Goal: Task Accomplishment & Management: Complete application form

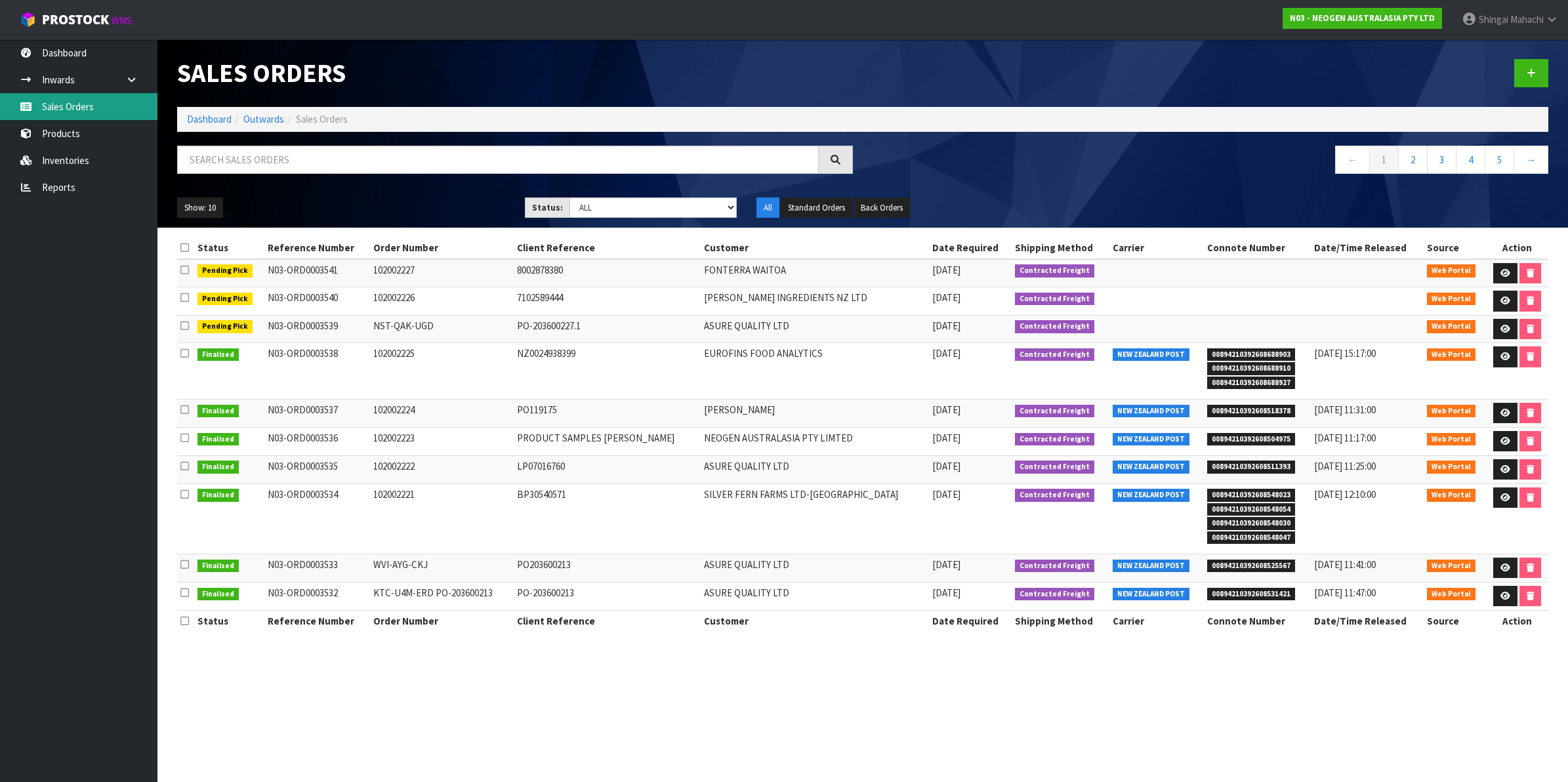
click at [103, 100] on link "Sales Orders" at bounding box center [79, 107] width 158 height 27
click at [63, 102] on link "Sales Orders" at bounding box center [79, 107] width 158 height 27
click at [260, 153] on input "text" at bounding box center [498, 160] width 641 height 28
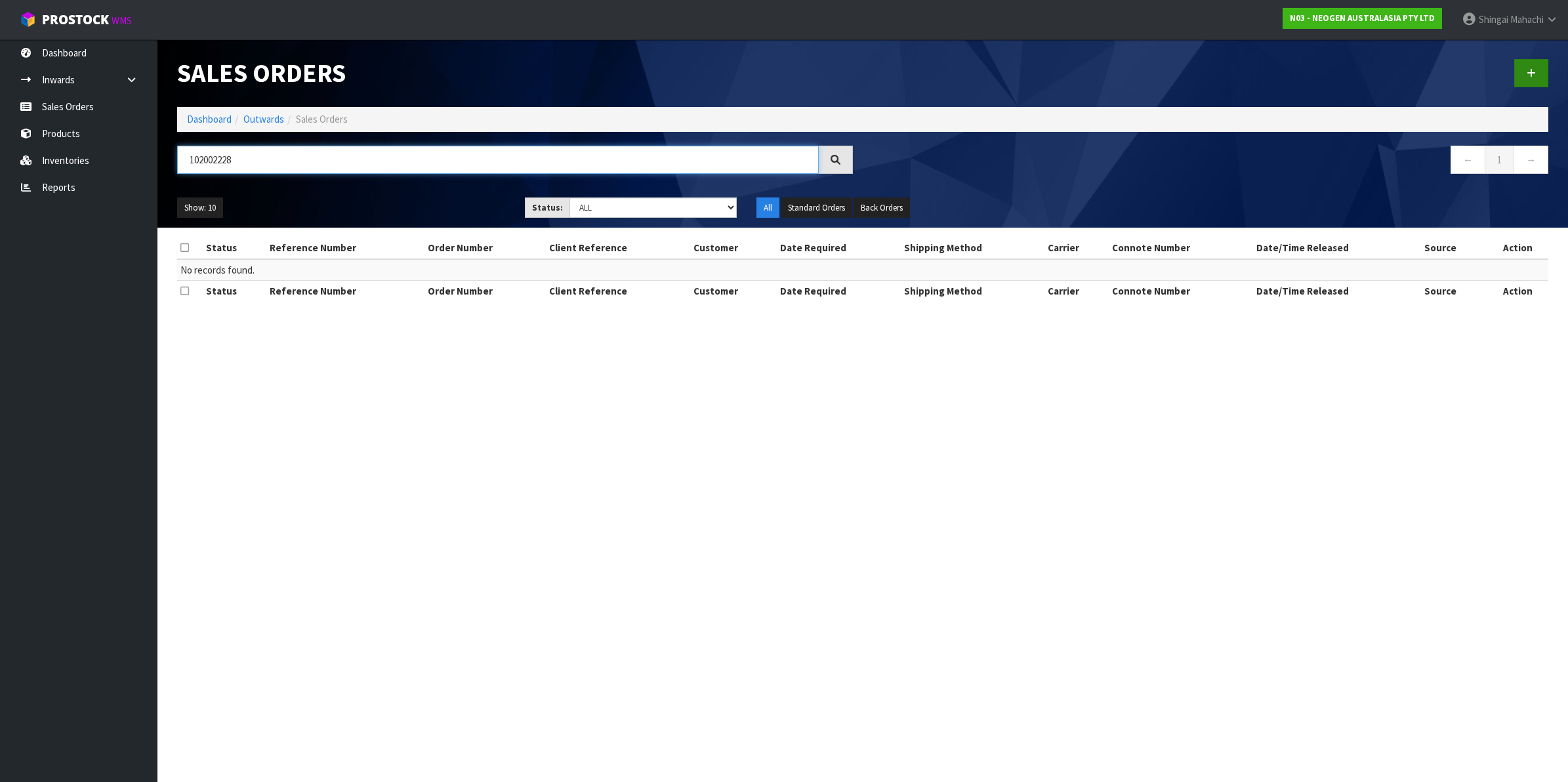
type input "102002228"
click at [1528, 70] on icon at bounding box center [1531, 73] width 9 height 10
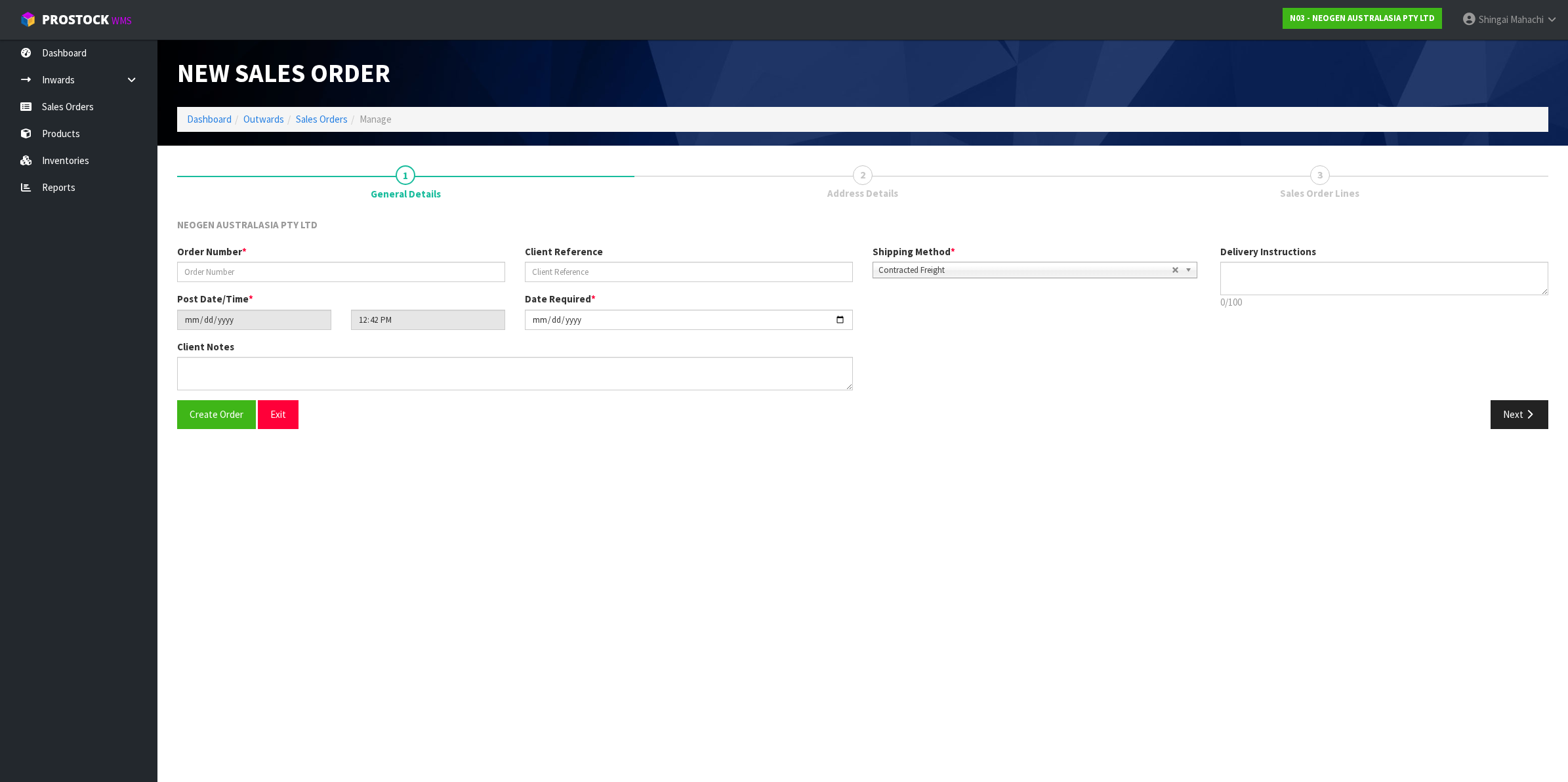
type textarea "CHILLED GOODS -OVERNIGHT"
click at [345, 268] on input "text" at bounding box center [341, 271] width 328 height 20
type input "102002228"
click at [560, 266] on input "text" at bounding box center [689, 271] width 328 height 20
paste input "2000299772"
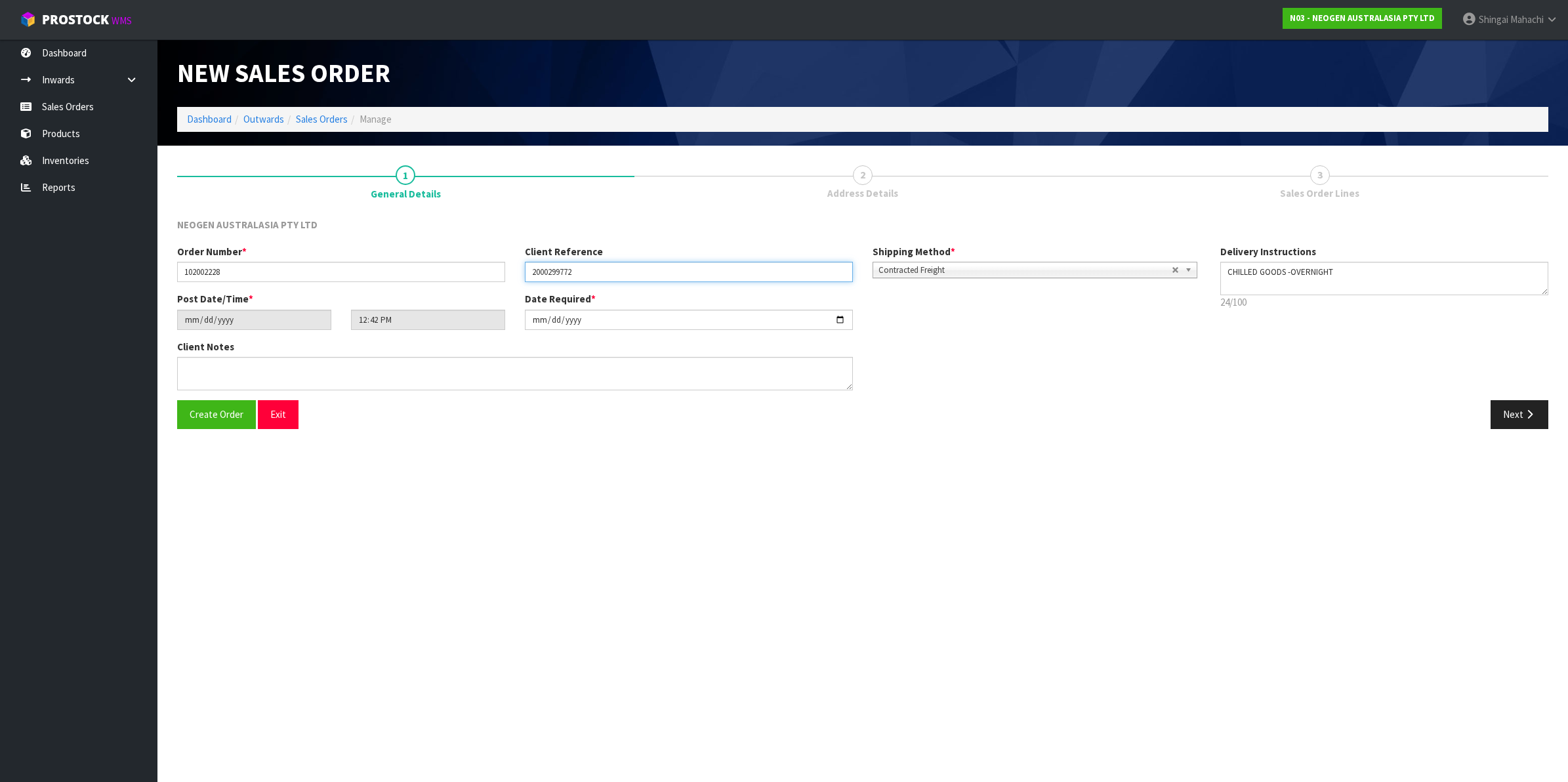
type input "2000299772"
click at [844, 320] on input "[DATE]" at bounding box center [689, 320] width 328 height 20
type input "[DATE]"
click at [1513, 415] on button "Next" at bounding box center [1519, 414] width 57 height 28
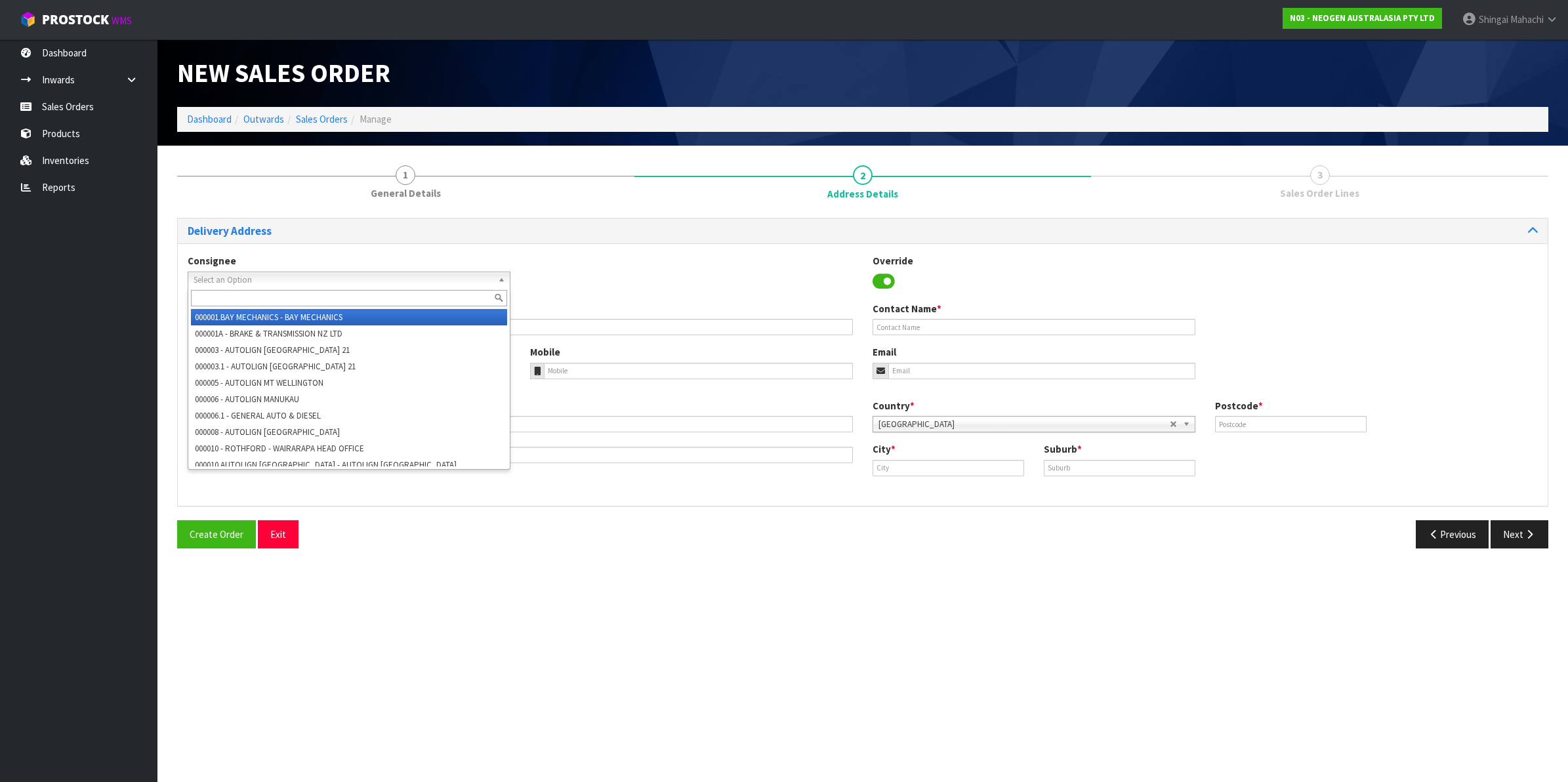
click at [213, 282] on span "Select an Option" at bounding box center [343, 280] width 299 height 16
type input "alliance"
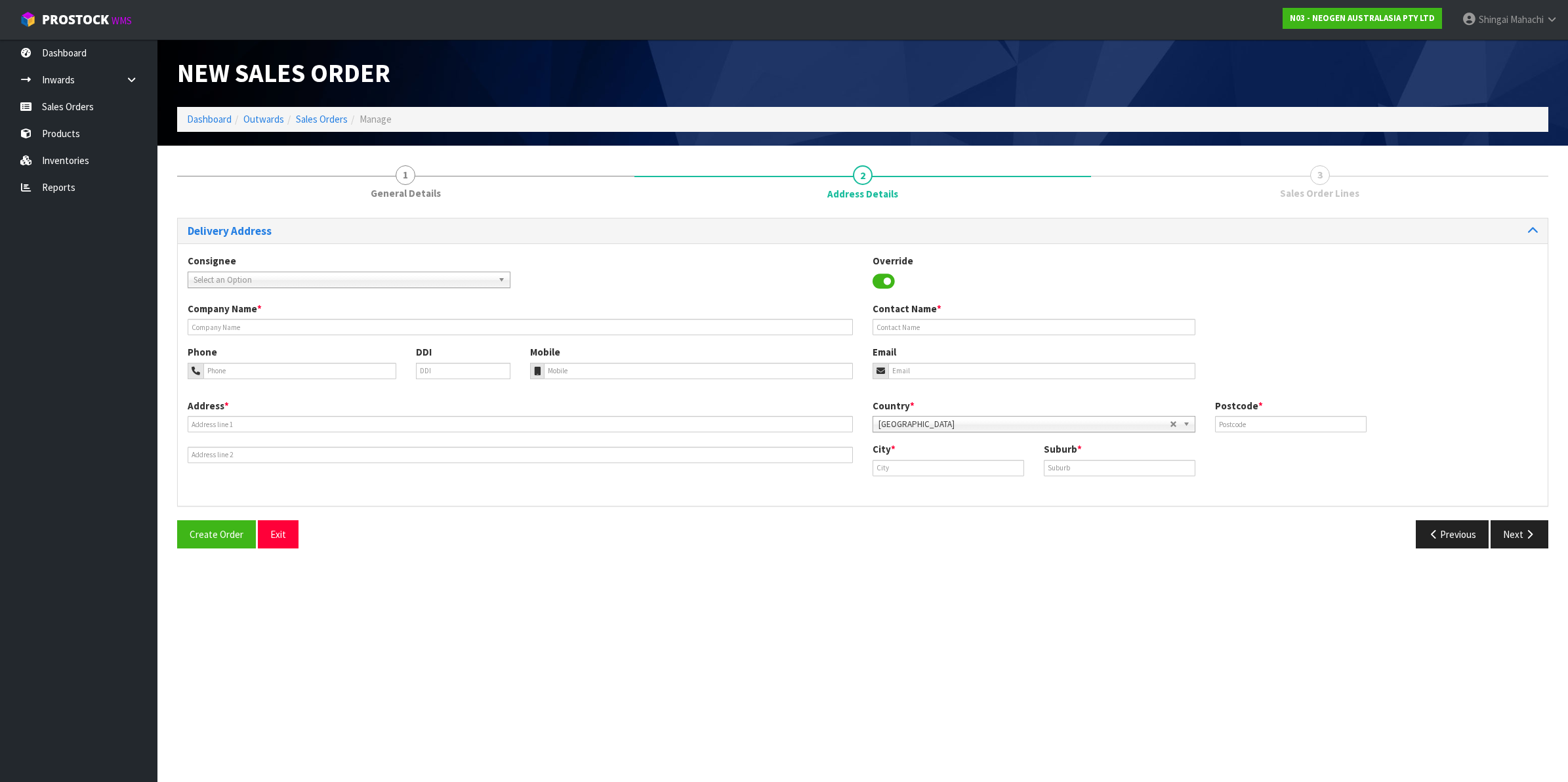
click at [236, 278] on span "Select an Option" at bounding box center [343, 280] width 299 height 16
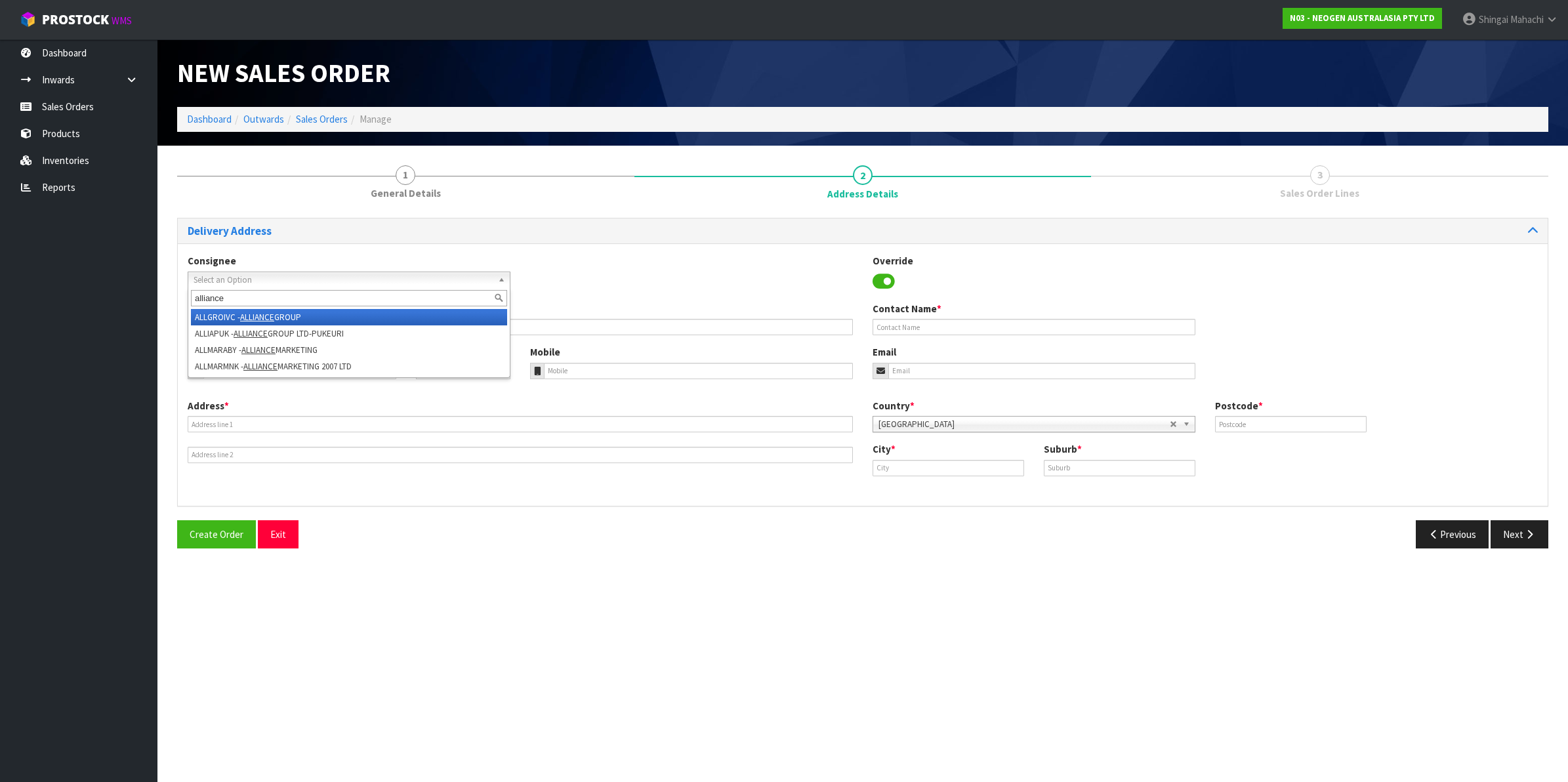
type input "alliance"
click at [251, 316] on em "ALLIANCE" at bounding box center [257, 317] width 34 height 11
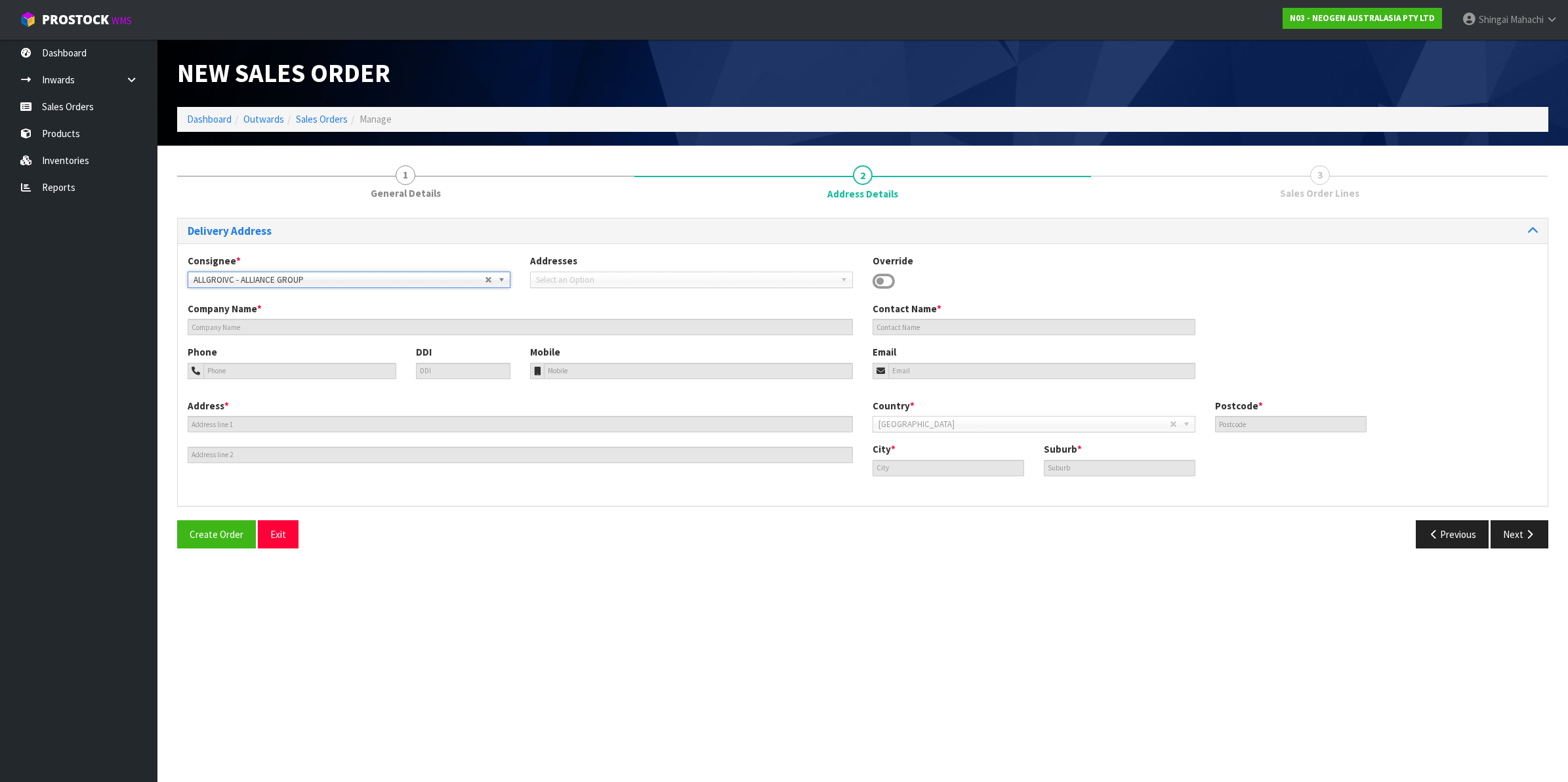
type input "ALLIANCE GROUP"
type input "[GEOGRAPHIC_DATA],205 STATE HIGHWAY 99 [PERSON_NAME]"
type input "9840"
type input "INVERCARGILL"
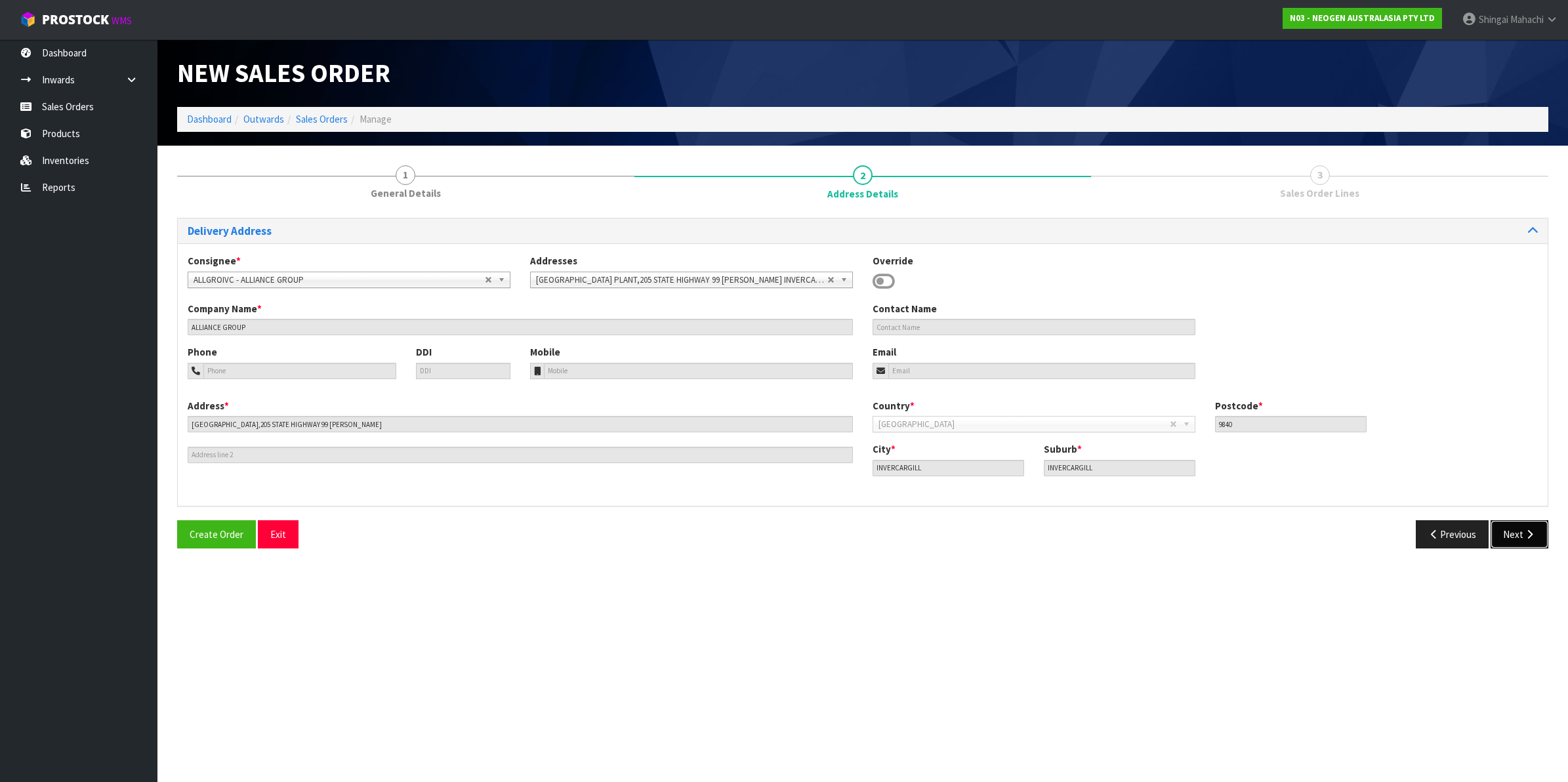
click at [1513, 528] on button "Next" at bounding box center [1519, 534] width 57 height 28
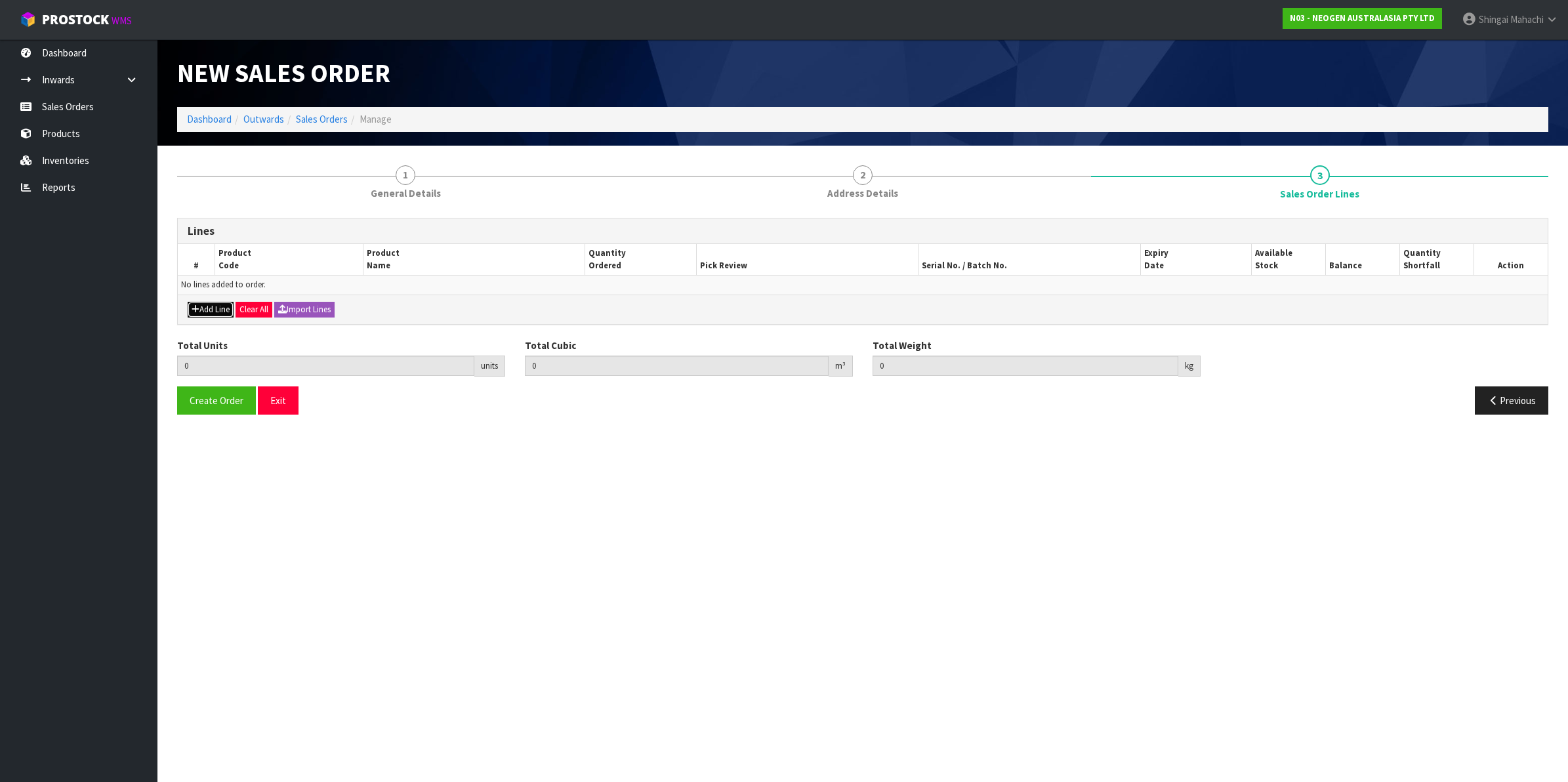
click at [219, 305] on button "Add Line" at bounding box center [210, 309] width 46 height 16
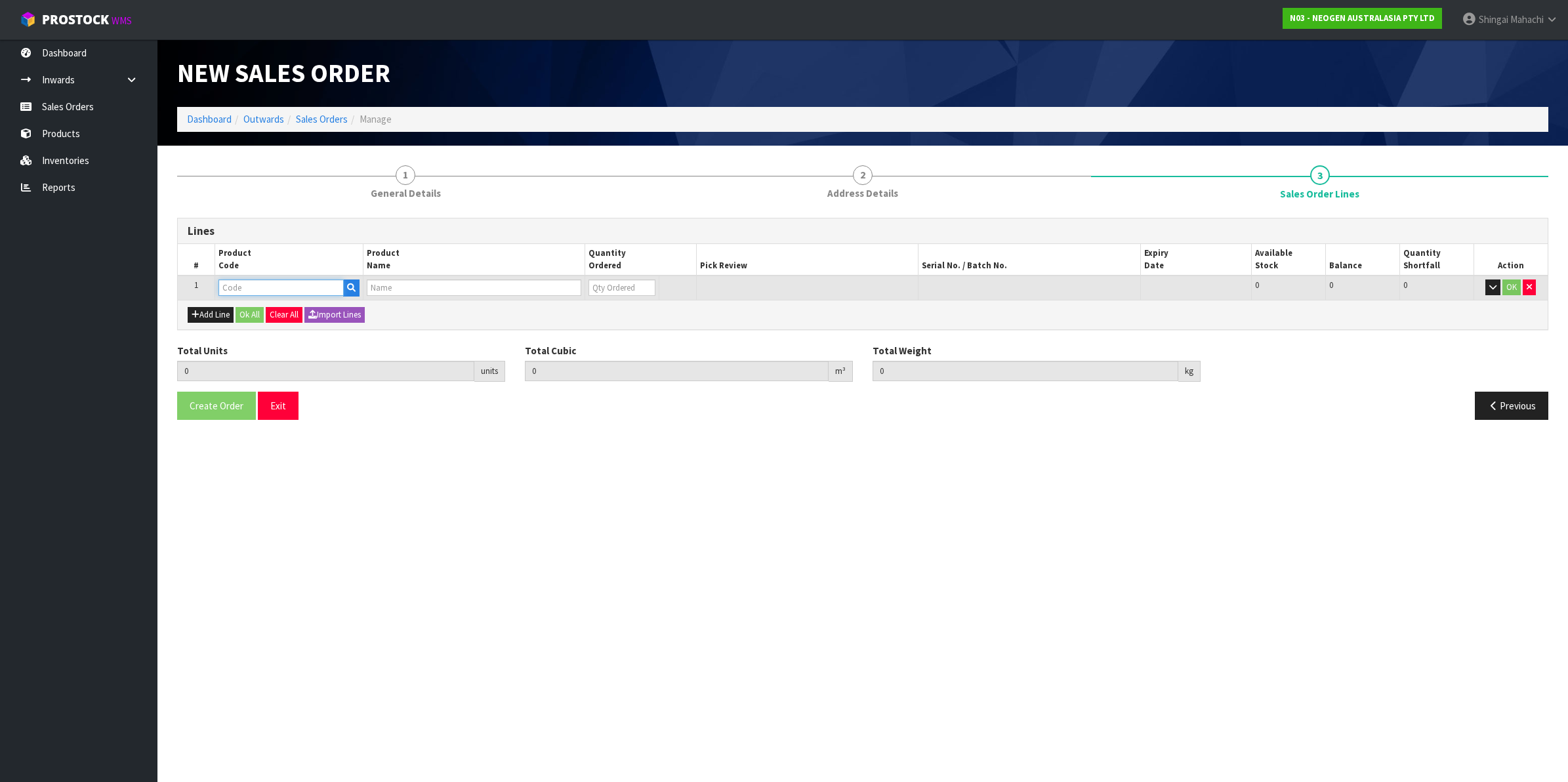
click at [260, 286] on input "text" at bounding box center [281, 288] width 125 height 17
paste input "700002157"
type input "700002157"
type input "0.000000"
type input "0.000"
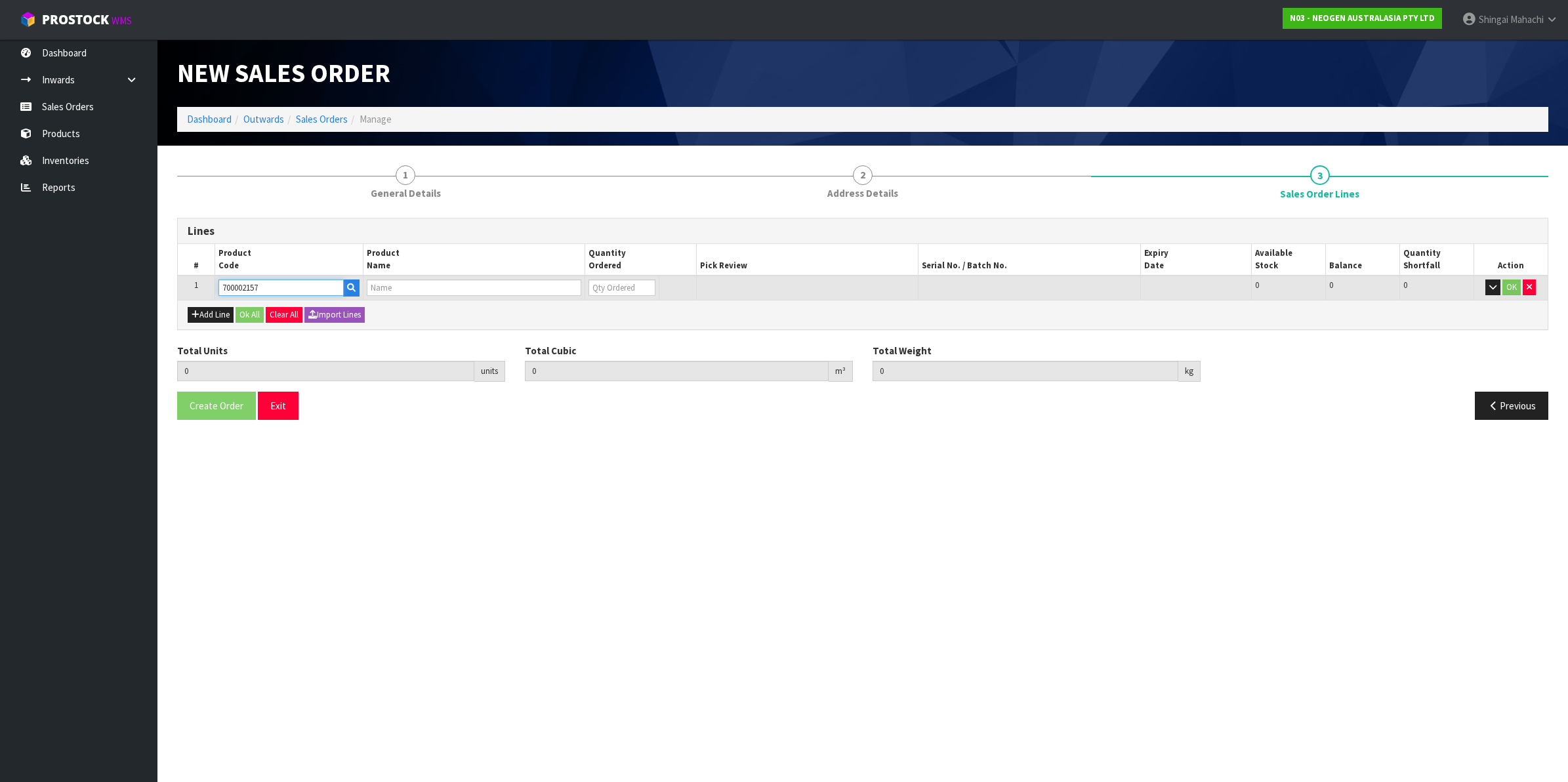
type input "7100062349 - MDA2SAL96, MDA2 [MEDICAL_DATA], 96 TESTS/KIT"
type input "0"
type input "700002157"
click at [579, 291] on tr "1 700002157 7100062349 - MDA2SAL96, MDA2 [MEDICAL_DATA], 96 TESTS/KIT 0 BOX 86 …" at bounding box center [863, 287] width 1370 height 24
type input "1"
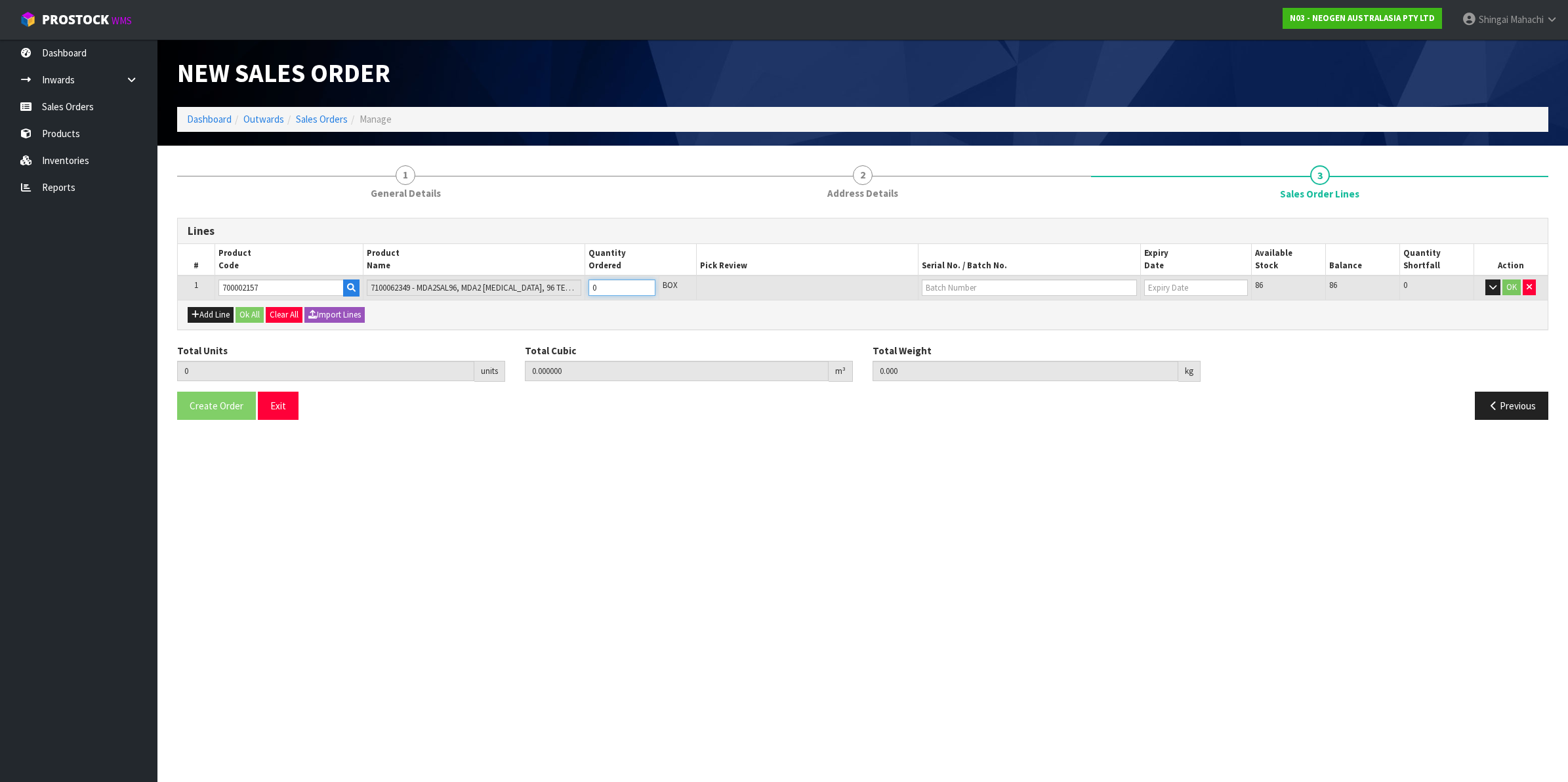
type input "0.001872"
type input "0.3"
type input "1"
click at [971, 289] on input "text" at bounding box center [1029, 288] width 215 height 17
click at [972, 325] on link "3000032152" at bounding box center [974, 327] width 104 height 18
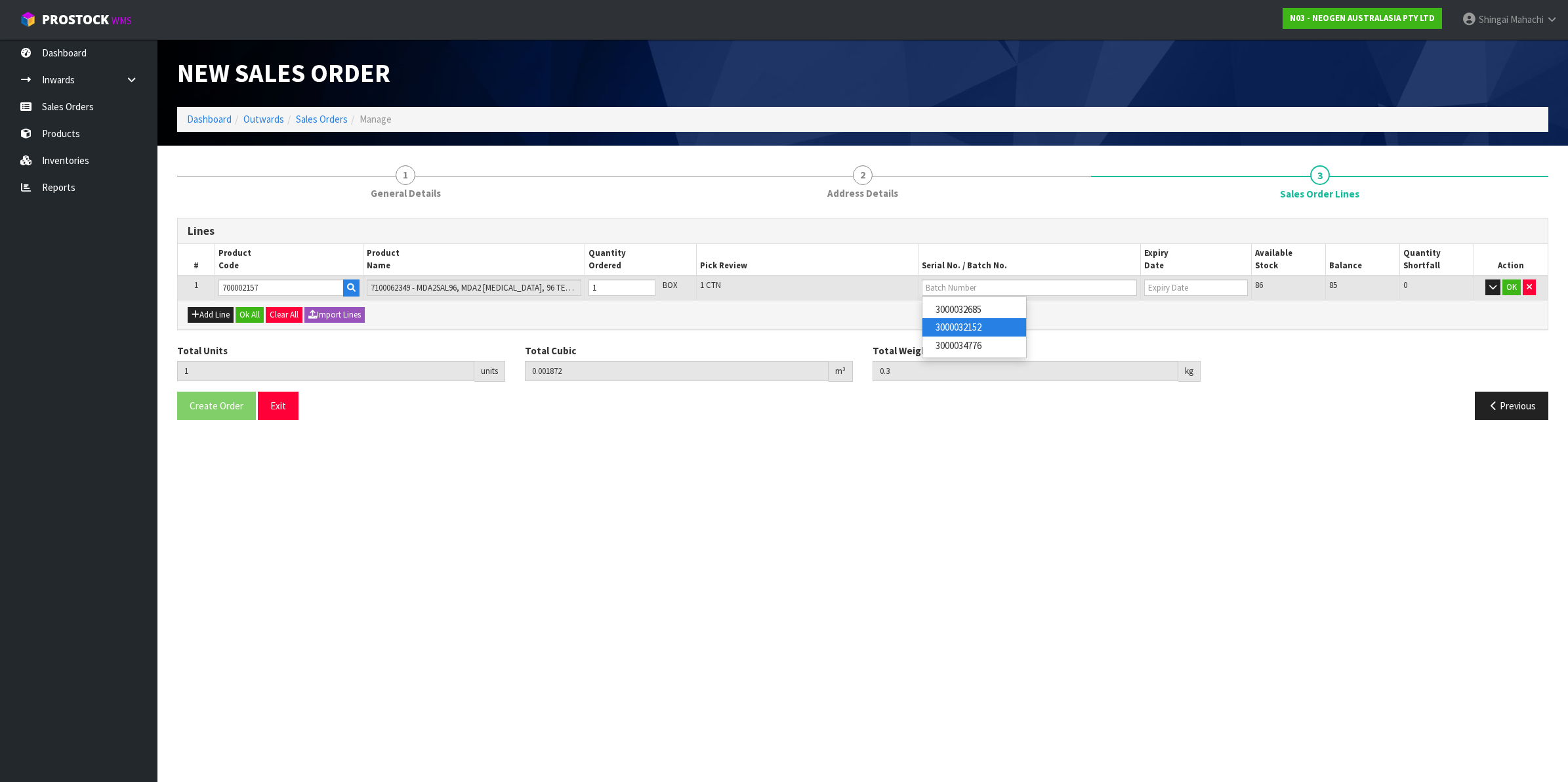
type input "3000032152"
type input "[DATE]"
click at [1513, 289] on button "OK" at bounding box center [1511, 287] width 19 height 16
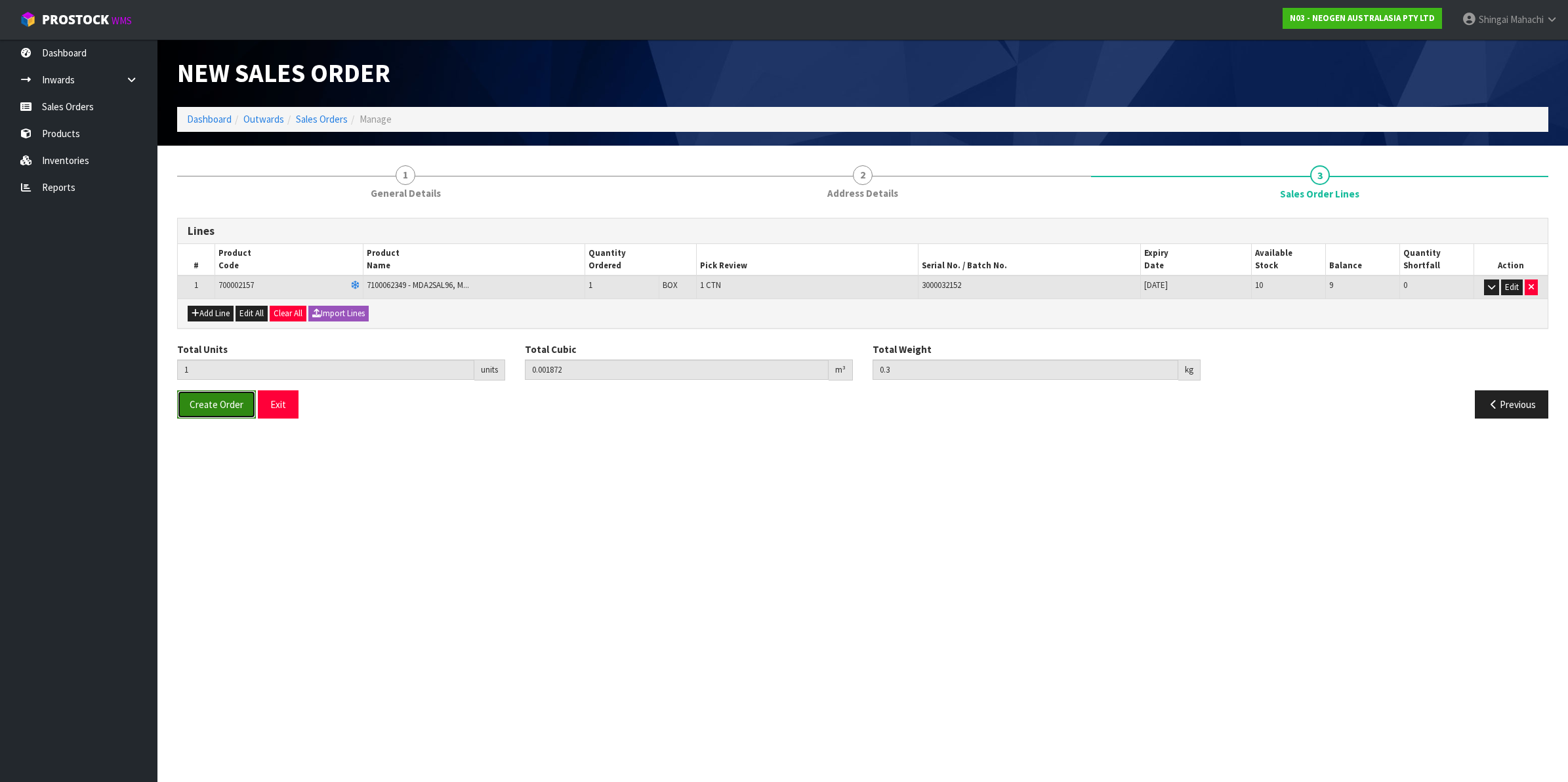
click at [208, 405] on span "Create Order" at bounding box center [217, 405] width 54 height 12
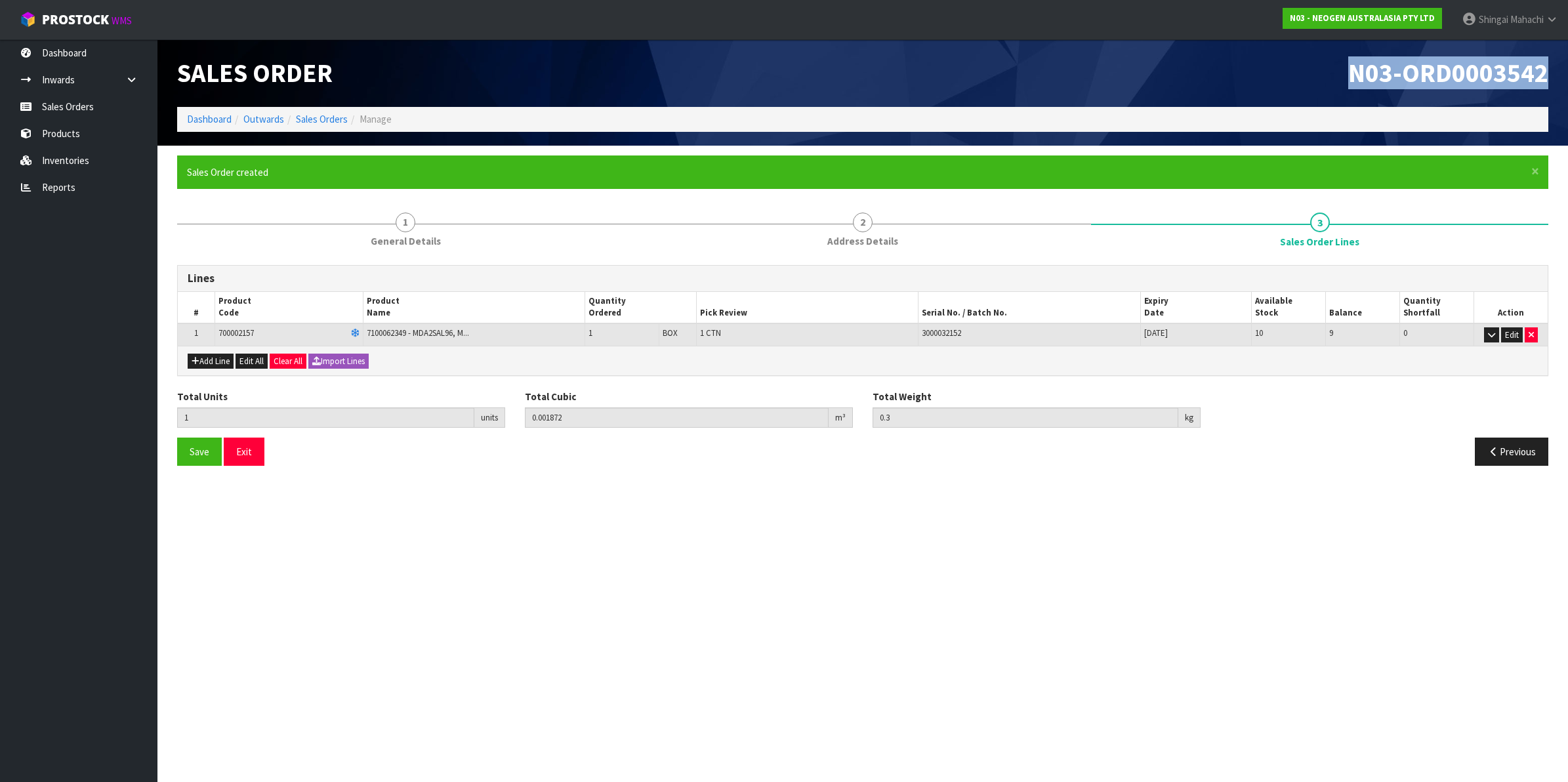
drag, startPoint x: 1345, startPoint y: 75, endPoint x: 1546, endPoint y: 74, distance: 201.0
click at [1546, 74] on h1 "N03-ORD0003542" at bounding box center [1210, 73] width 676 height 28
copy span "N03-ORD0003542"
click at [311, 119] on link "Sales Orders" at bounding box center [322, 119] width 52 height 12
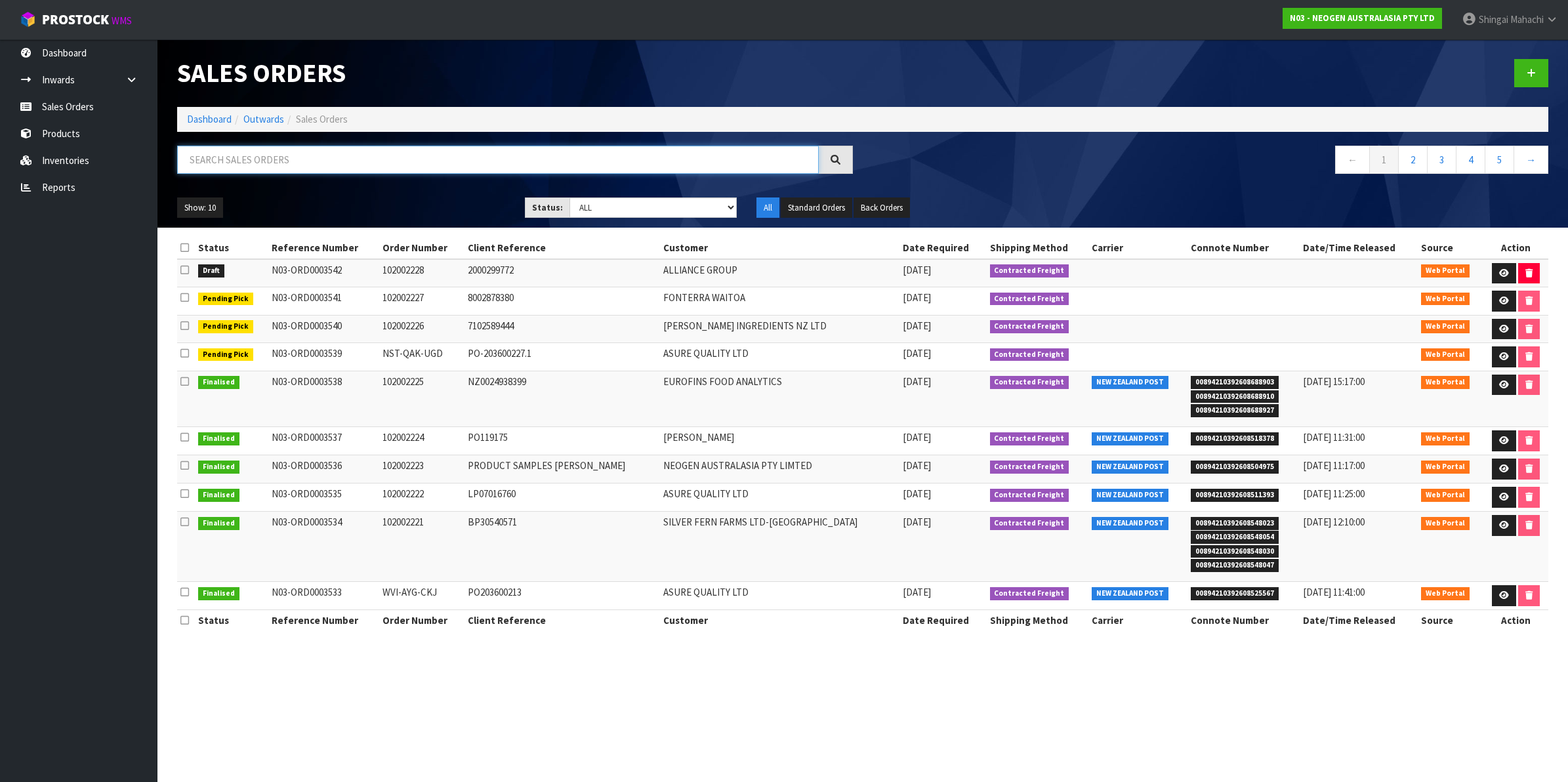
click at [256, 158] on input "text" at bounding box center [498, 160] width 641 height 28
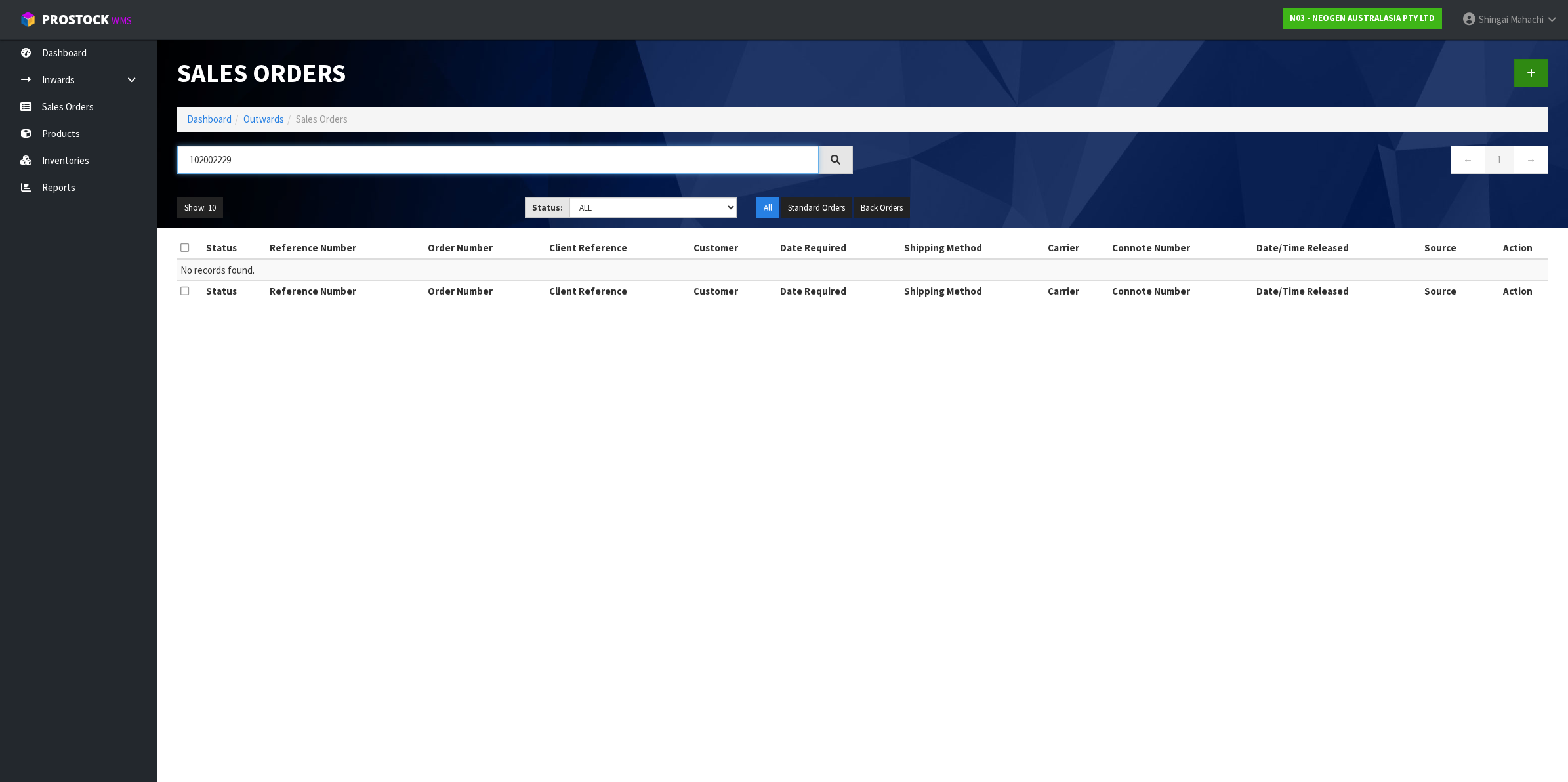
type input "102002229"
click at [1531, 71] on icon at bounding box center [1531, 73] width 9 height 10
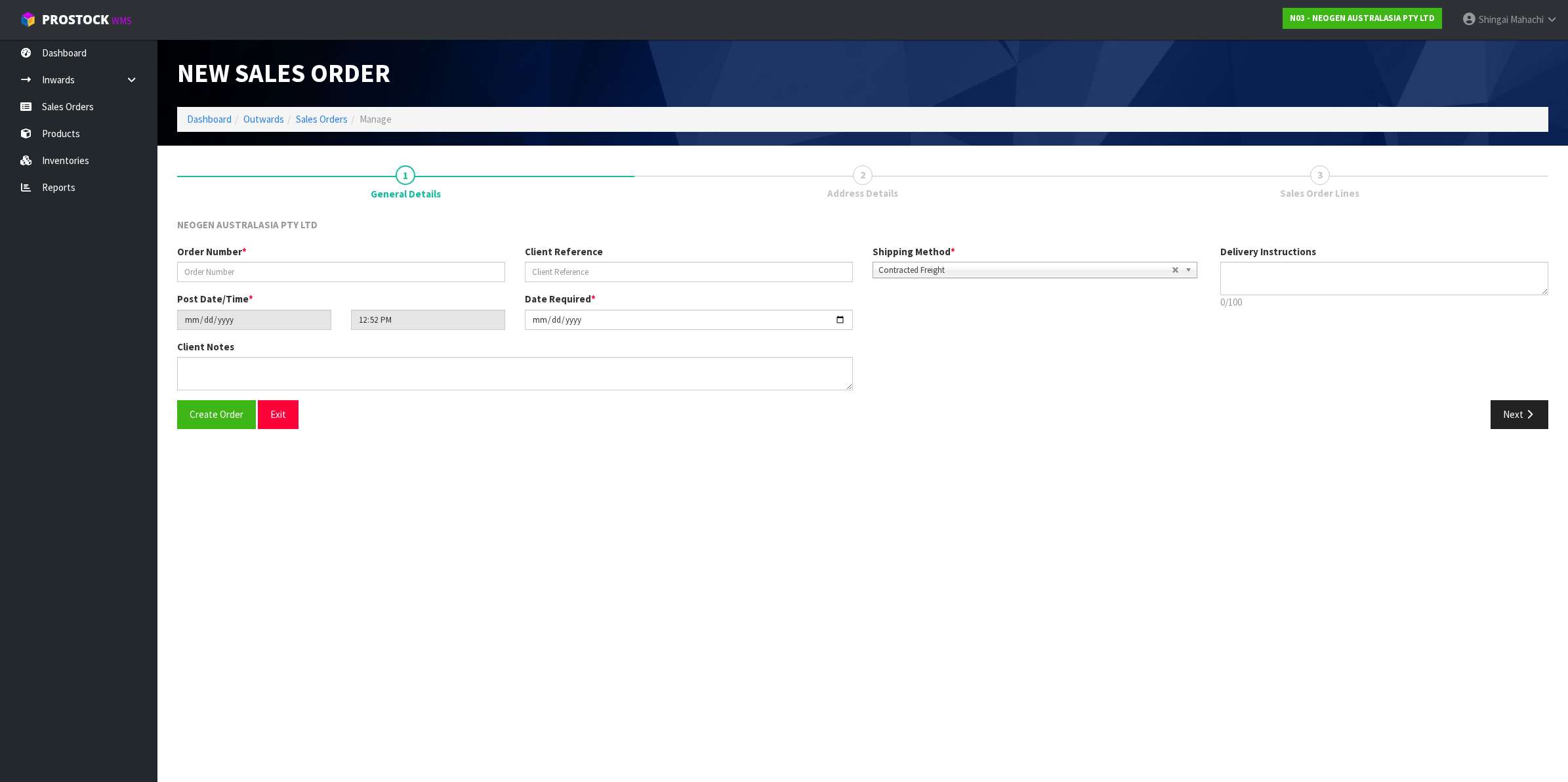
type textarea "CHILLED GOODS -OVERNIGHT"
click at [234, 268] on input "text" at bounding box center [341, 271] width 328 height 20
type input "102002229"
click at [567, 266] on input "text" at bounding box center [689, 271] width 328 height 20
paste input "2050045617"
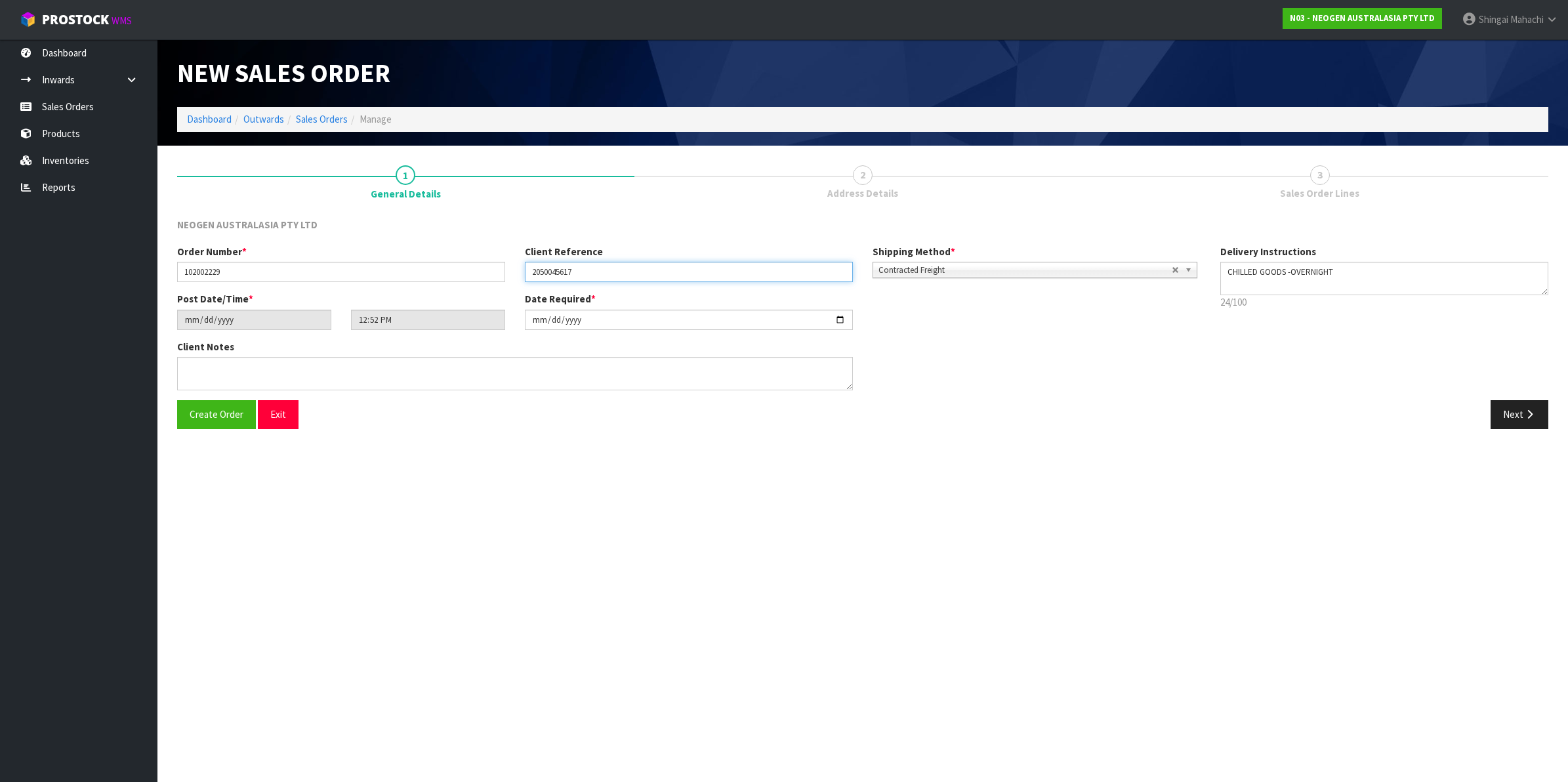
type input "2050045617"
click at [837, 317] on input "[DATE]" at bounding box center [689, 320] width 328 height 20
click at [841, 315] on input "[DATE]" at bounding box center [689, 320] width 328 height 20
type input "[DATE]"
click at [214, 368] on textarea at bounding box center [515, 374] width 676 height 33
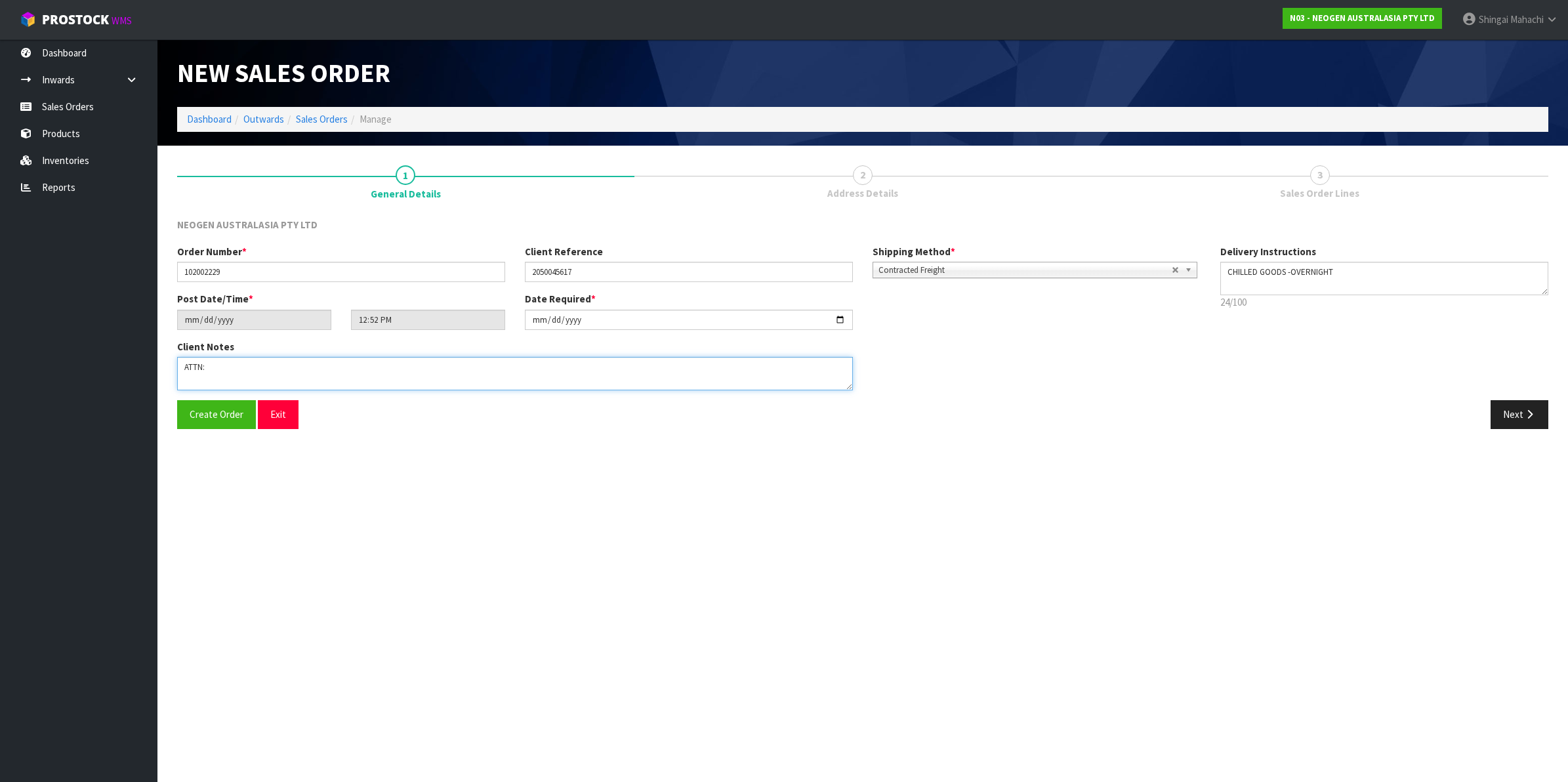
click at [258, 372] on textarea at bounding box center [515, 374] width 676 height 33
paste textarea "LABORATORY"
type textarea "ATTN: LABORATORY"
click at [1514, 411] on button "Next" at bounding box center [1519, 414] width 57 height 28
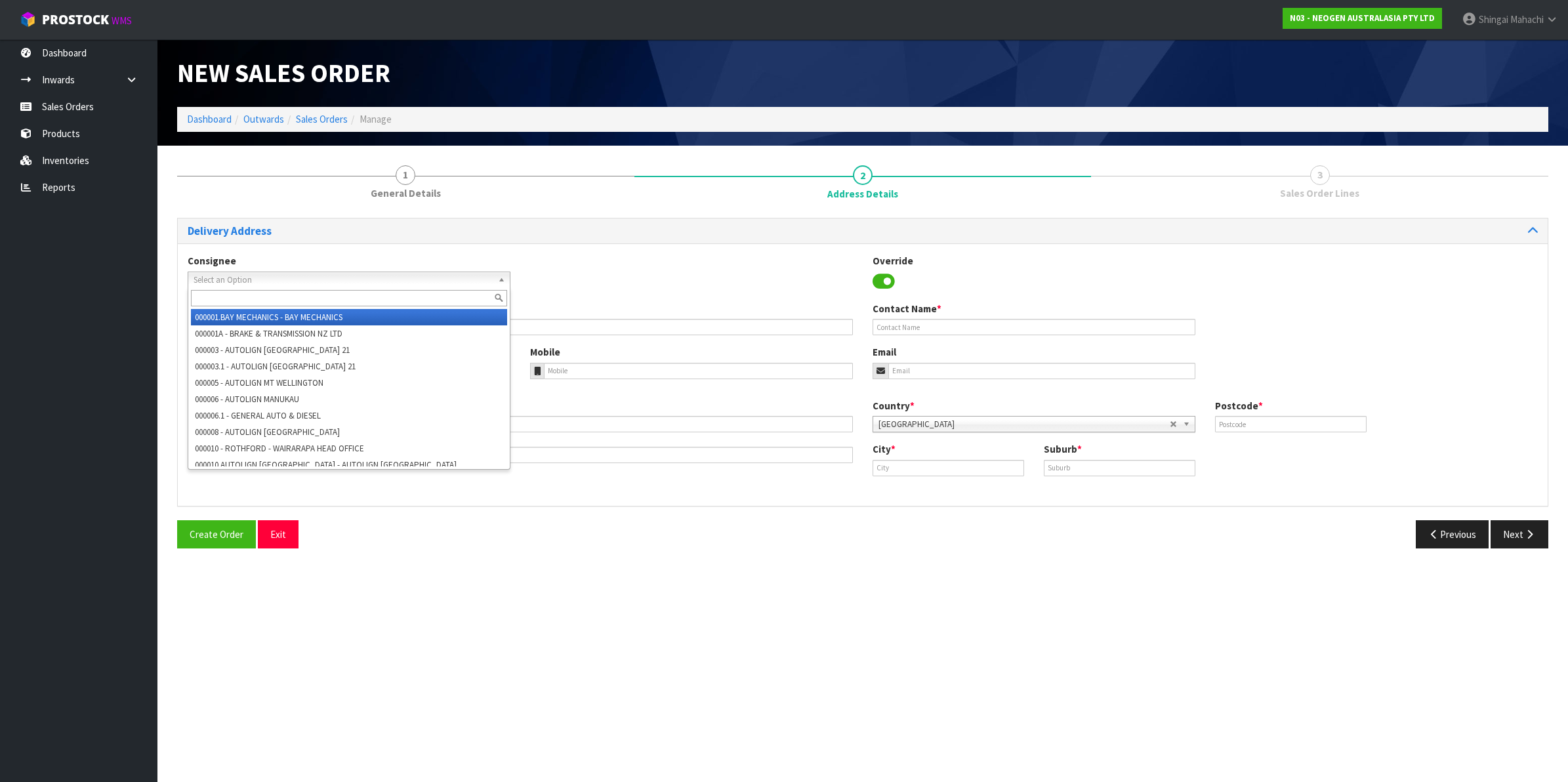
click at [221, 280] on span "Select an Option" at bounding box center [343, 280] width 299 height 16
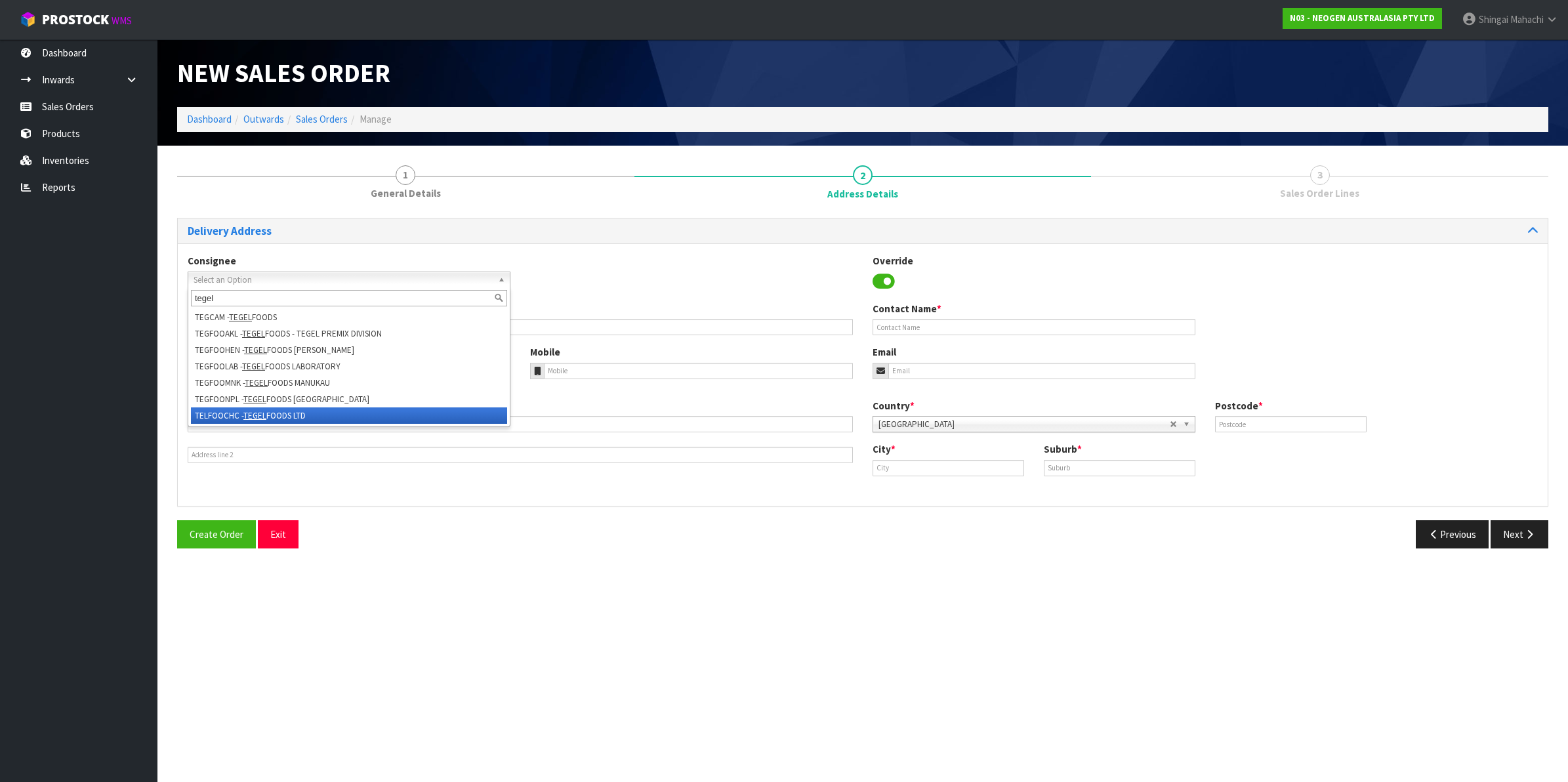
type input "tegel"
click at [249, 417] on em "TEGEL" at bounding box center [255, 416] width 23 height 11
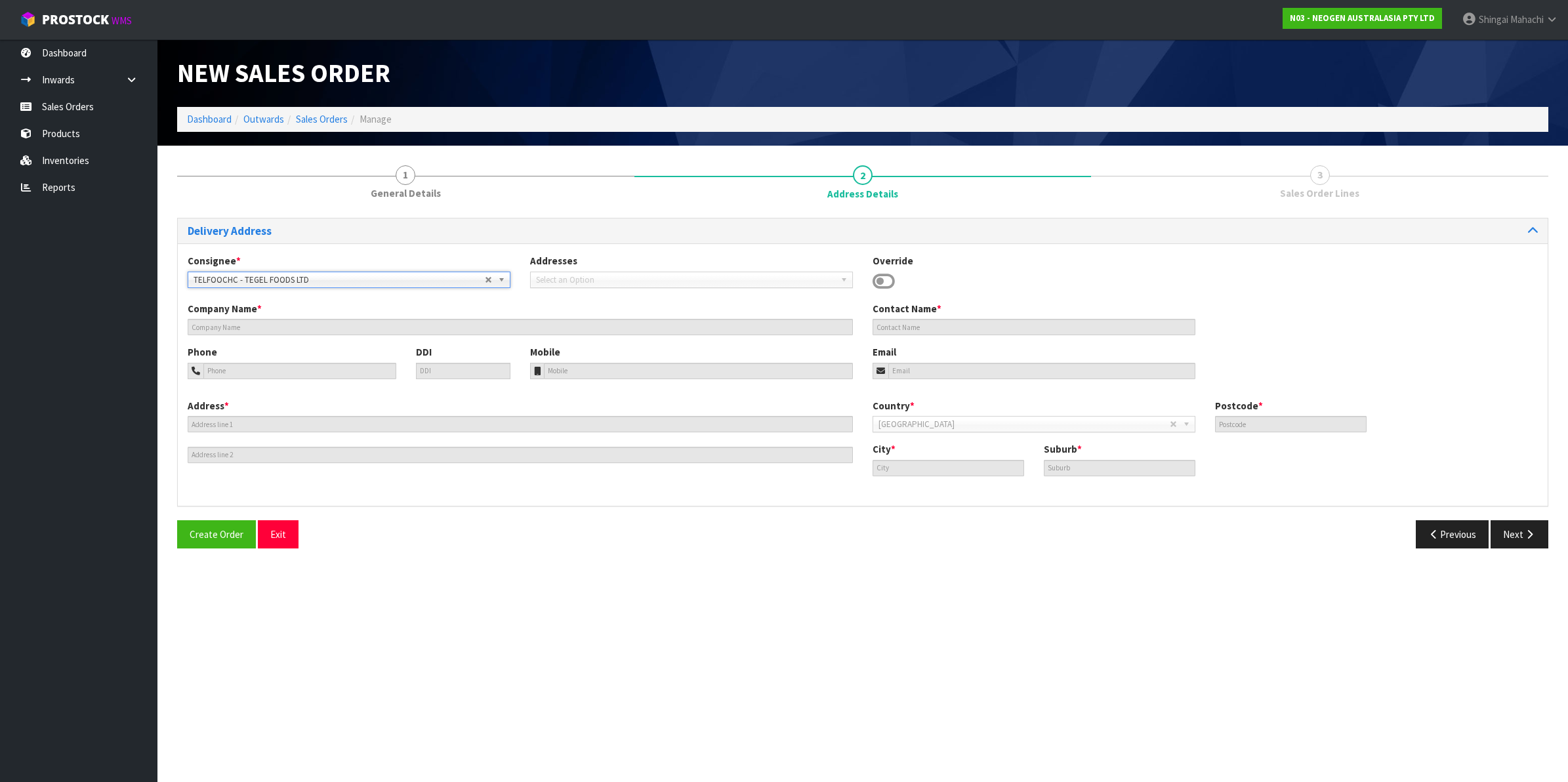
type input "TEGEL FOODS LTD"
type input "ATTN: MICRO LABORATORY"
type input "[STREET_ADDRESS][PERSON_NAME]"
type input "8042"
type input "[GEOGRAPHIC_DATA]"
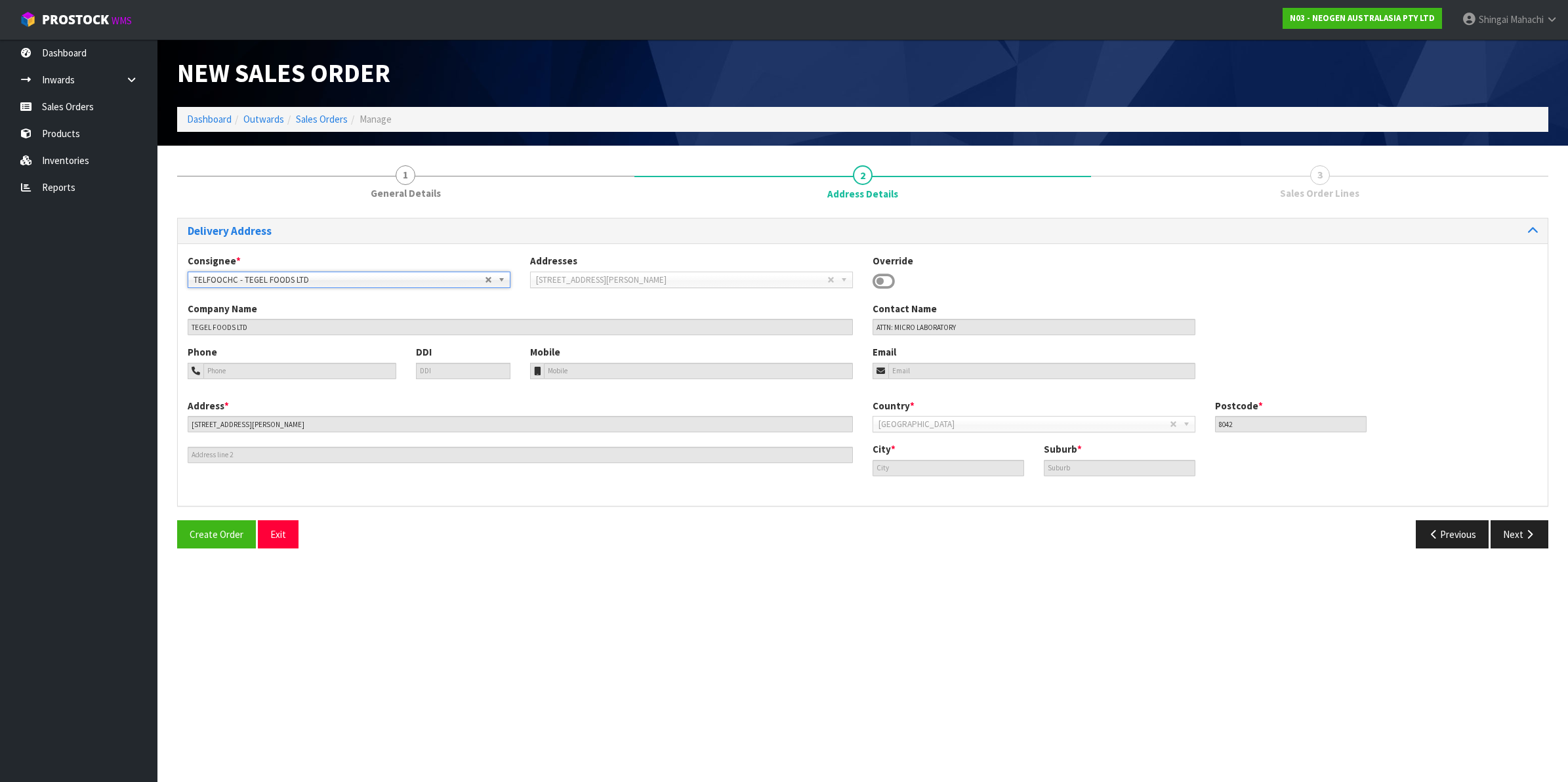
type input "HEI HEI"
click at [1513, 536] on button "Next" at bounding box center [1519, 534] width 57 height 28
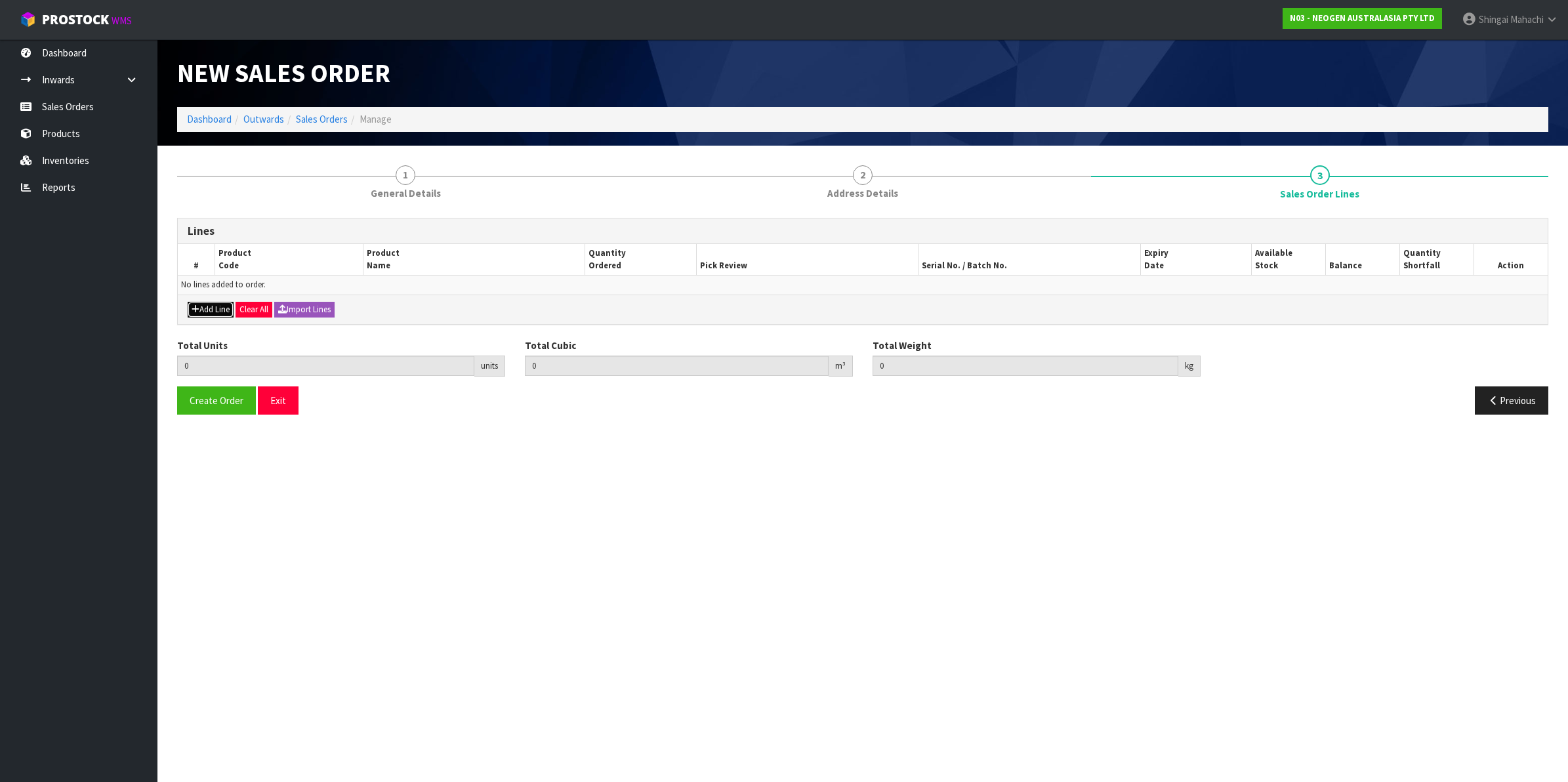
click at [221, 310] on button "Add Line" at bounding box center [210, 309] width 46 height 16
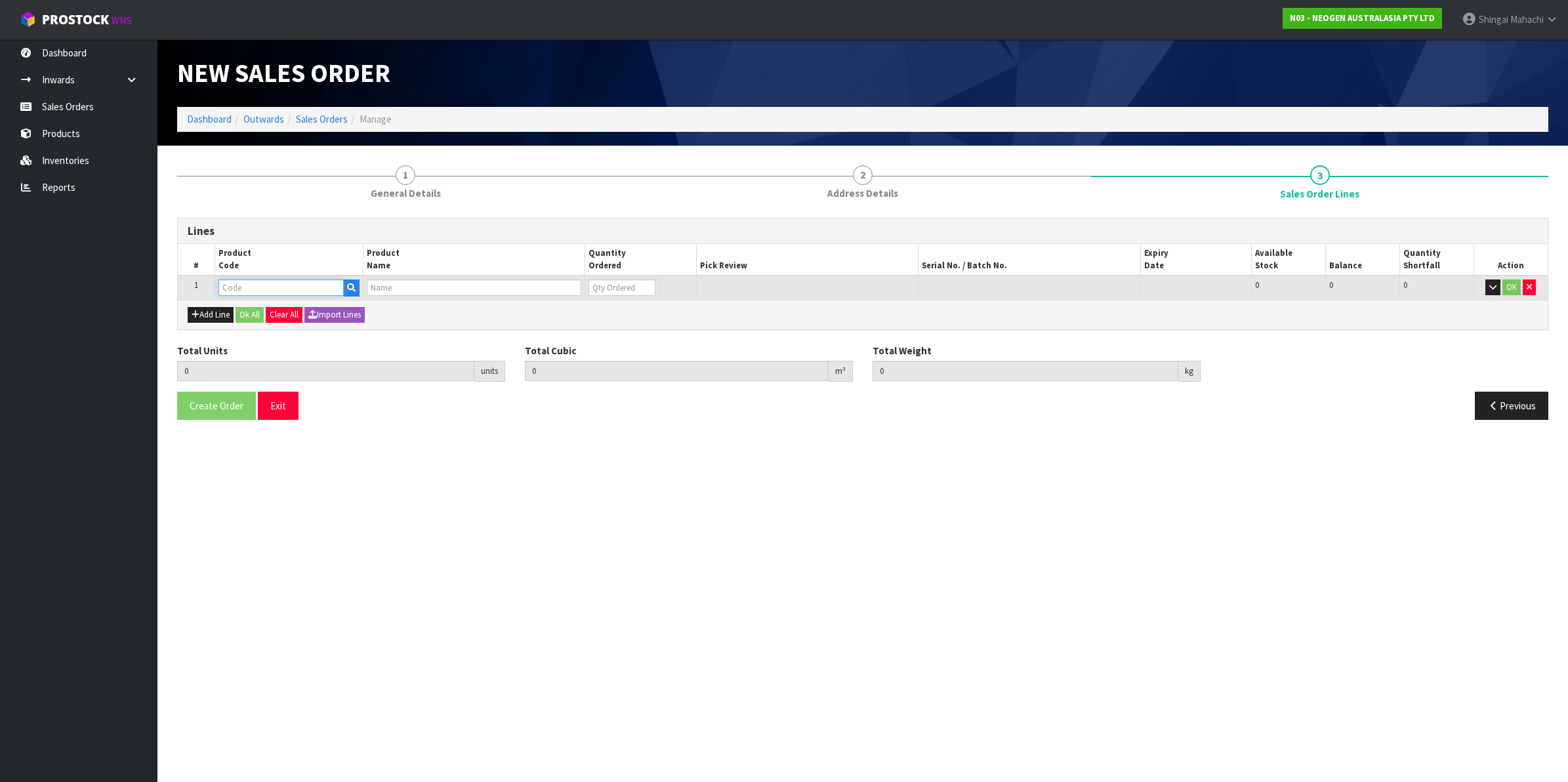
click at [232, 293] on input "text" at bounding box center [281, 288] width 125 height 17
click at [214, 318] on button "Add Line" at bounding box center [210, 315] width 46 height 16
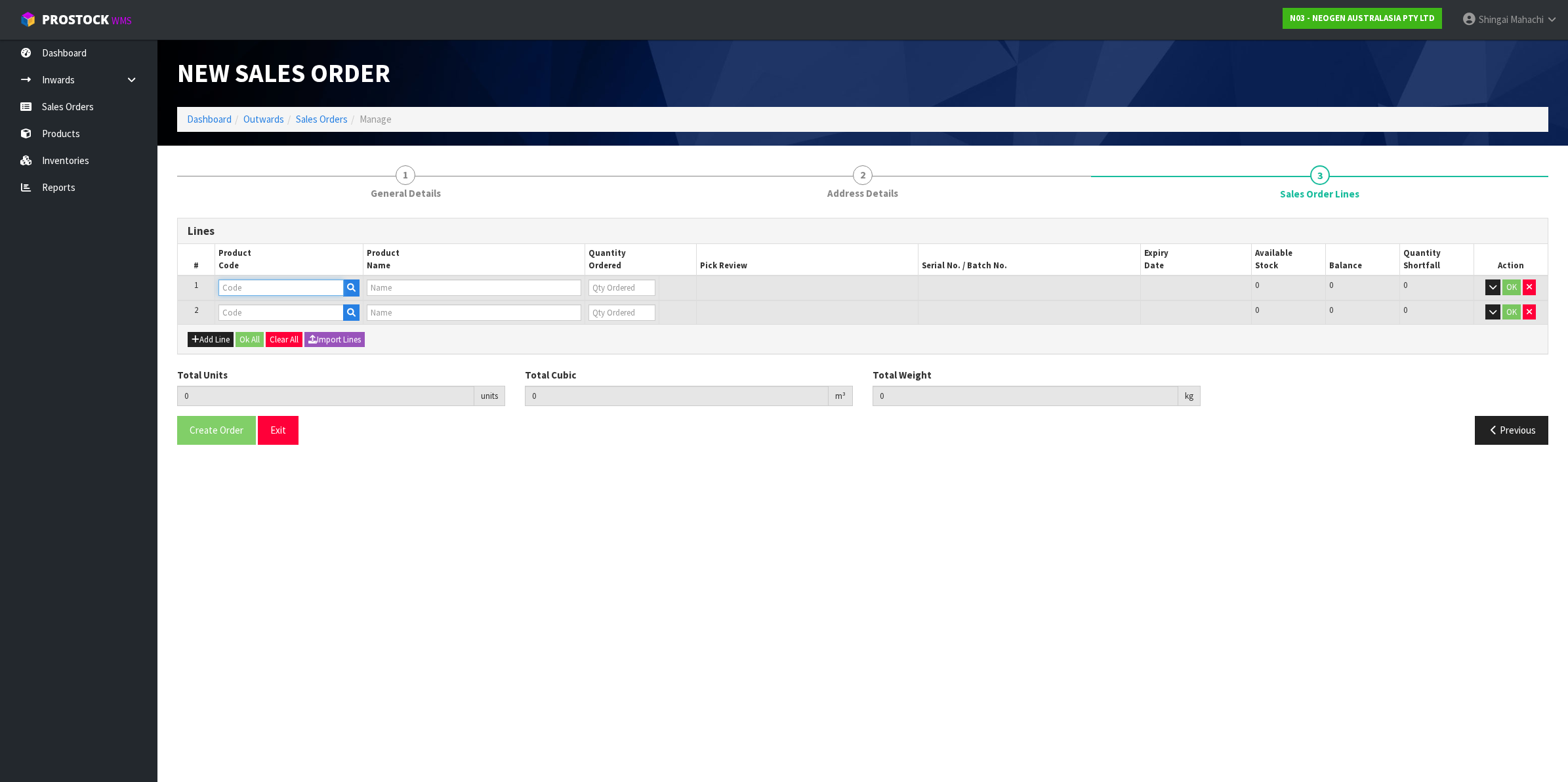
click at [260, 289] on input "text" at bounding box center [281, 288] width 125 height 17
paste input "700002231"
type input "700002231"
type input "7100090292 - 6491 PETRIFILM STAPH EXPRS CT PLT 500/CS"
type input "0"
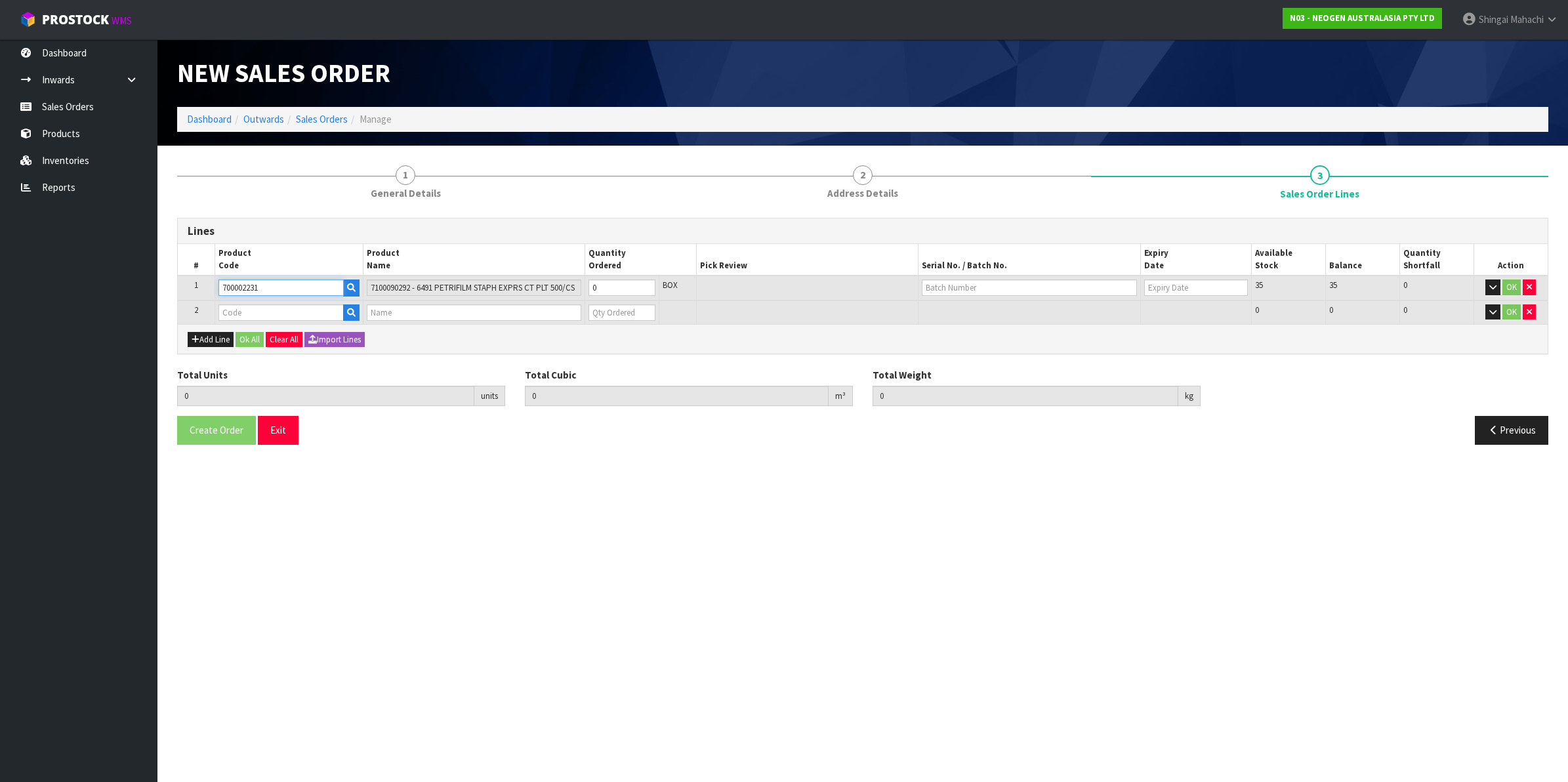
type input "700002231"
click at [240, 315] on input "text" at bounding box center [281, 313] width 125 height 17
paste input "700002120"
type input "700002120"
type input "0.000000"
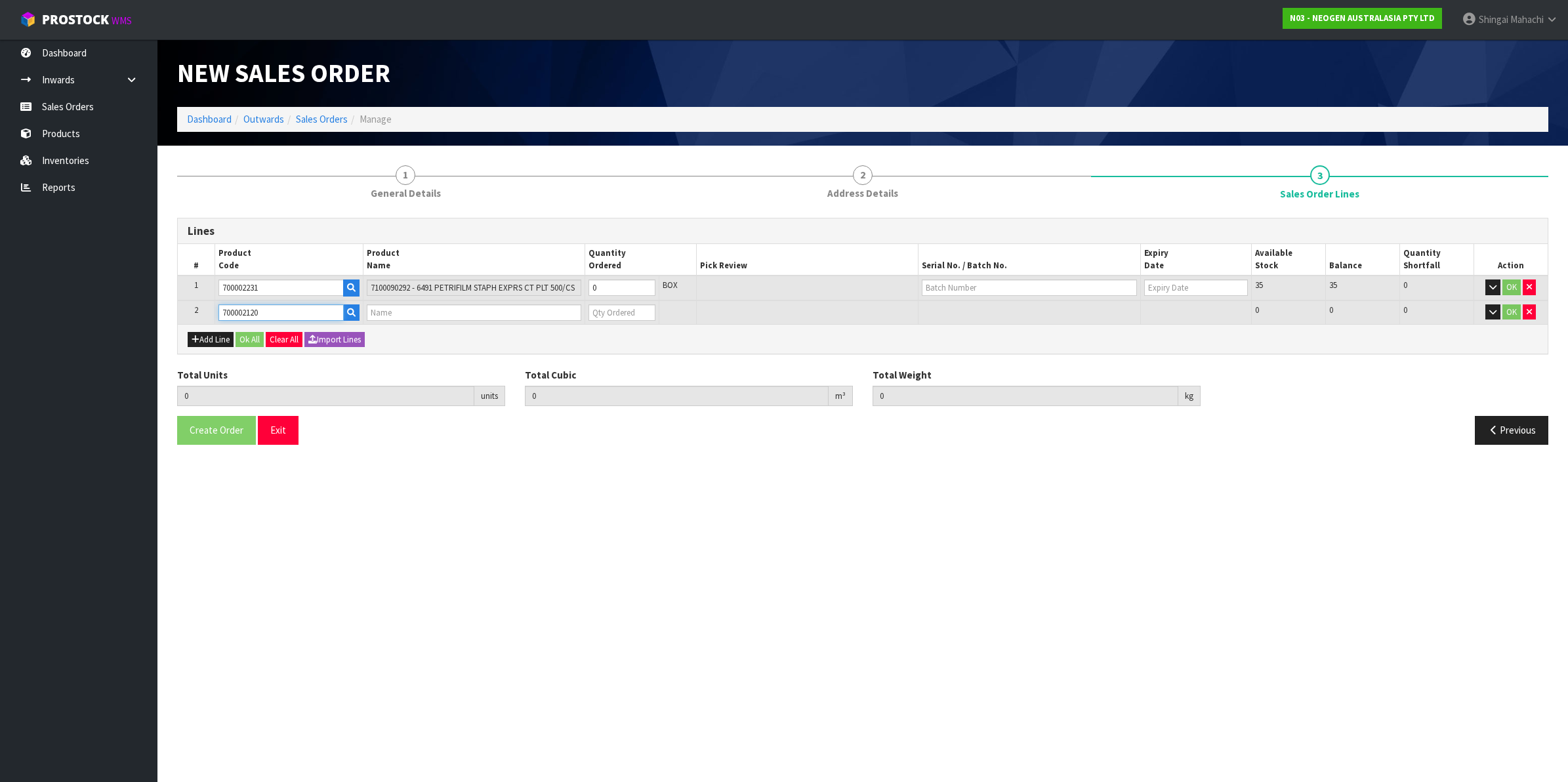
type input "0.000"
type input "7100039374 - 6406 PETRIFILM AEROBIC CT PLT 1000EA/CS"
type input "0"
type input "700002120"
drag, startPoint x: 599, startPoint y: 287, endPoint x: 507, endPoint y: 298, distance: 92.7
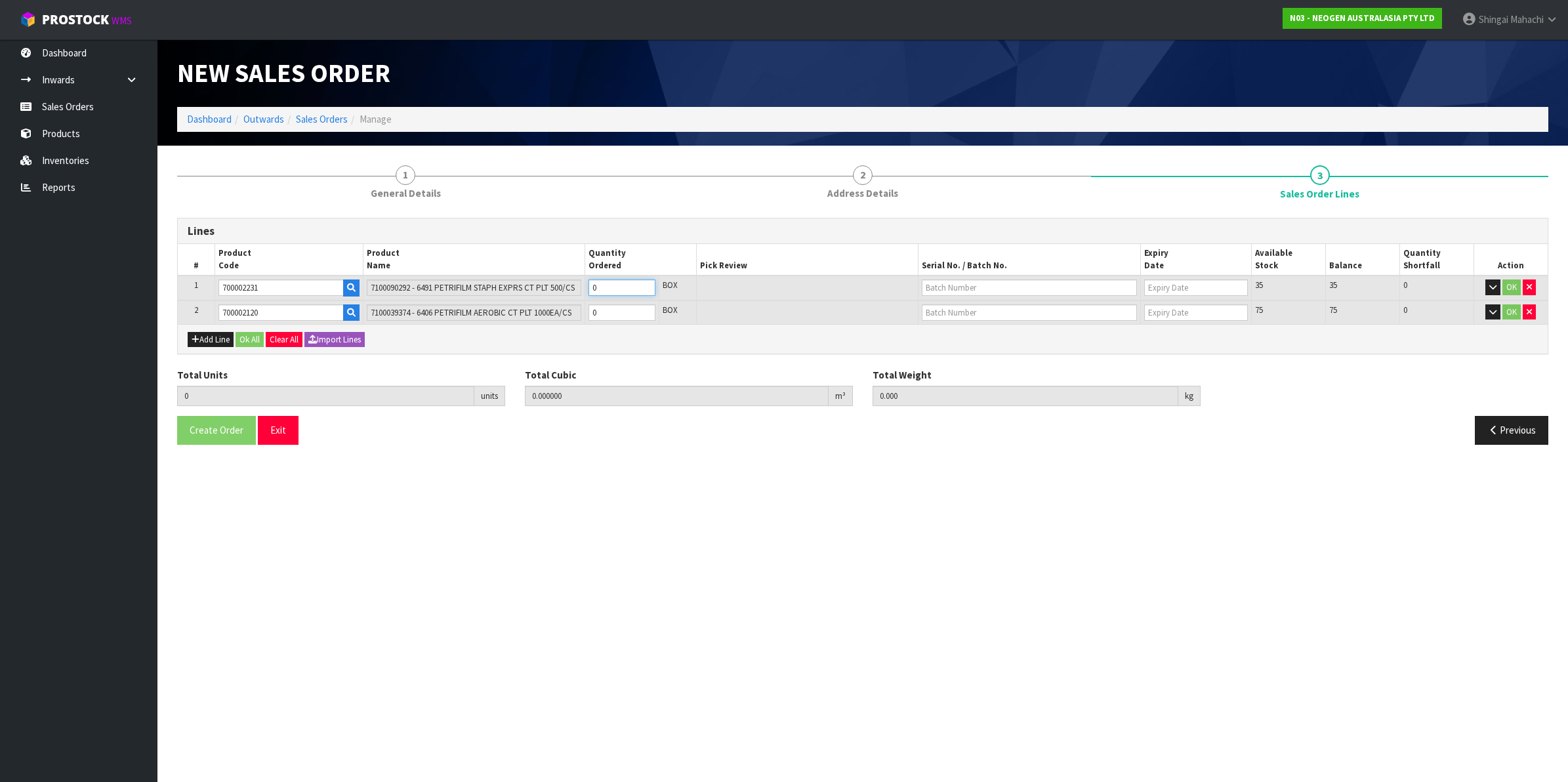
click at [507, 298] on tr "1 700002231 7100090292 - 6491 PETRIFILM [MEDICAL_DATA] EXPRS CT PLT 500/CS 0 BO…" at bounding box center [863, 288] width 1370 height 25
type input "1"
type input "0.008892"
type input "1.5"
type input "1"
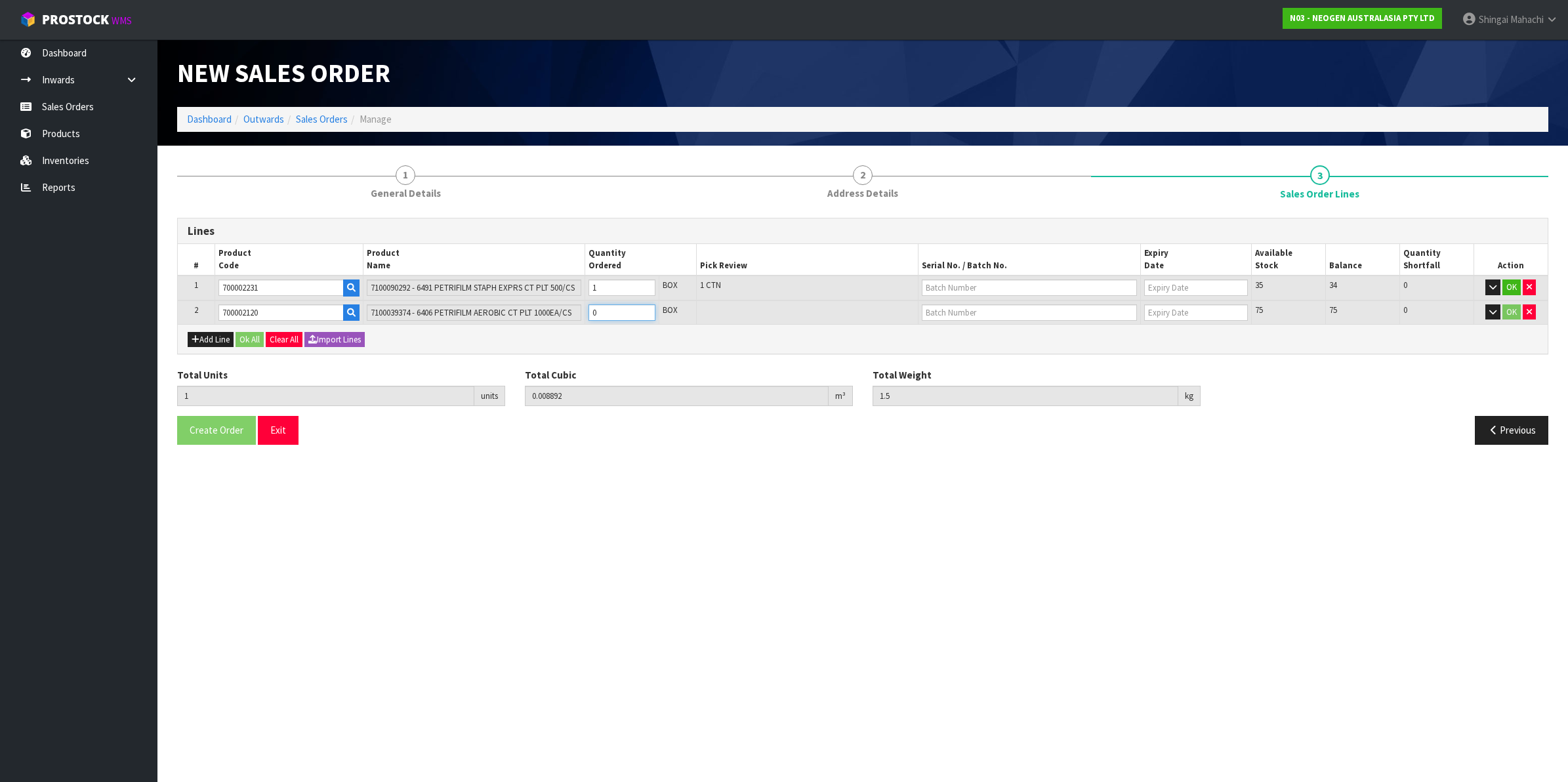
click at [567, 309] on tr "2 700002120 7100039374 - 6406 PETRIFILM AEROBIC CT PLT 1000EA/CS 0 BOX 75 75 0 …" at bounding box center [863, 312] width 1370 height 24
type input "3"
type input "0.023612"
type input "5.5"
type input "2"
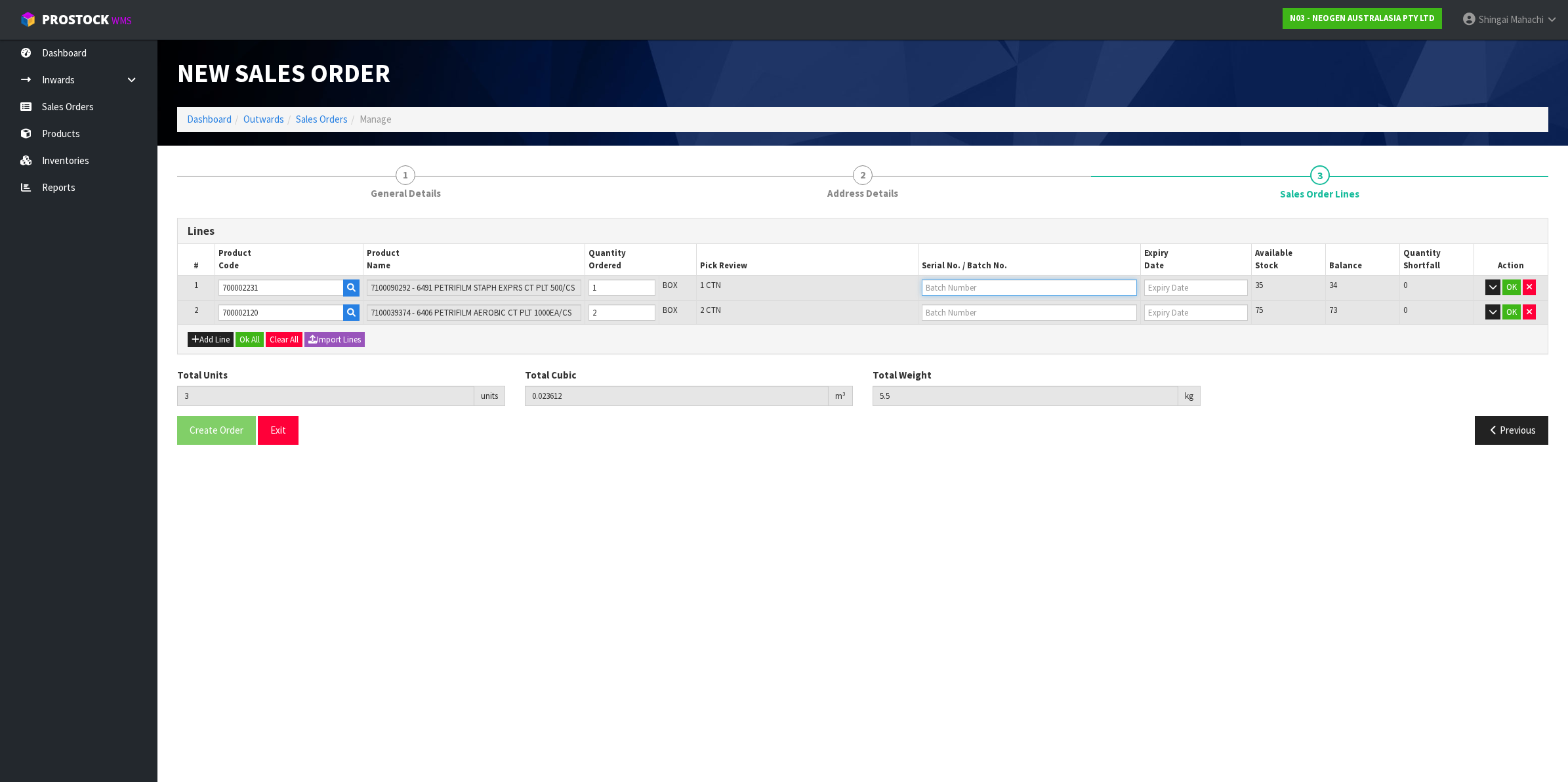
click at [948, 289] on input "text" at bounding box center [1029, 288] width 215 height 17
click at [981, 331] on link "418325095A" at bounding box center [974, 327] width 104 height 18
type input "418325095A"
type input "[DATE]"
click at [956, 310] on input "text" at bounding box center [1029, 313] width 215 height 17
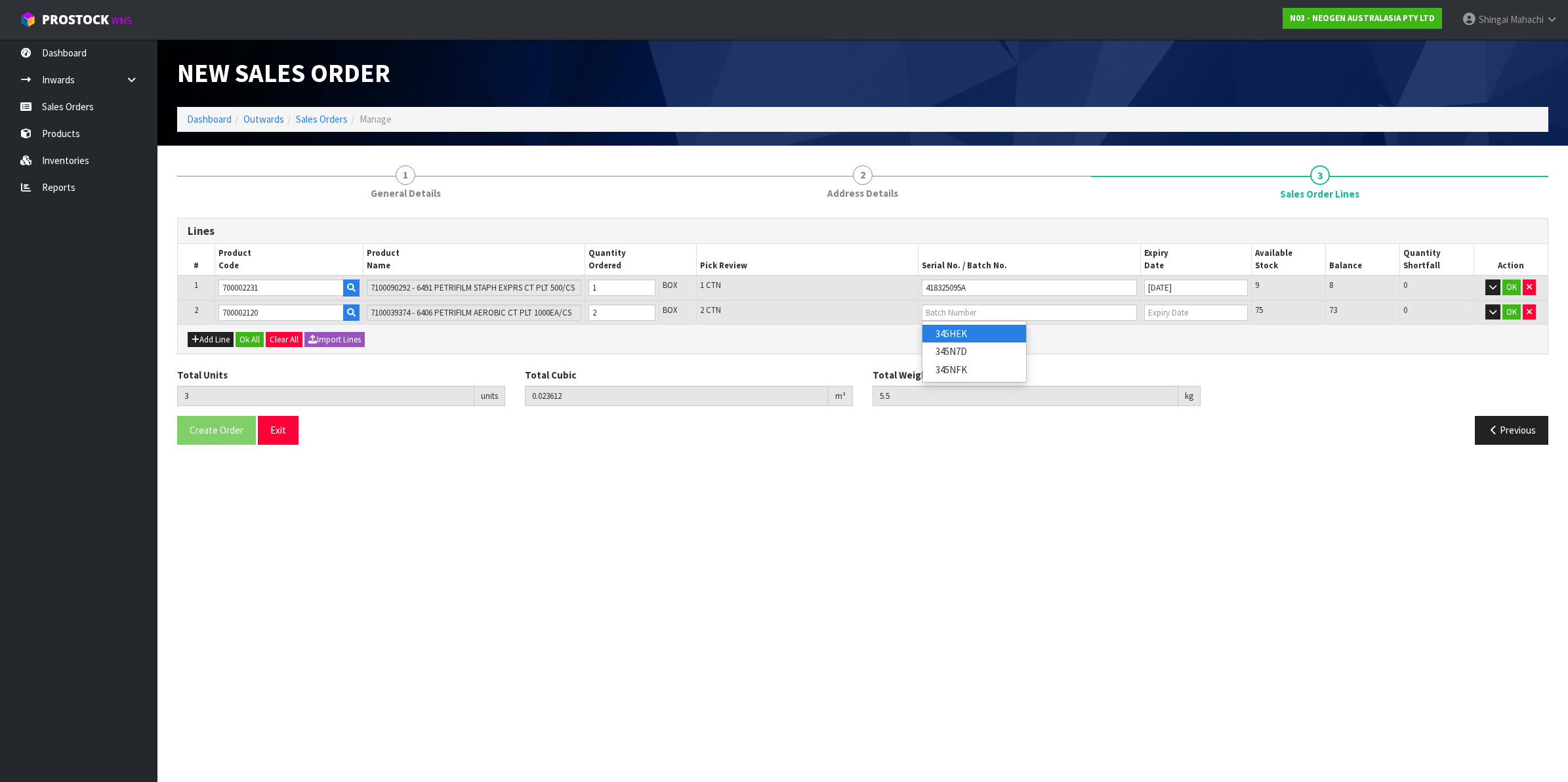
click at [961, 336] on link "345HEK" at bounding box center [974, 334] width 104 height 18
type input "345HEK"
type input "[DATE]"
click at [1510, 307] on button "OK" at bounding box center [1511, 312] width 19 height 16
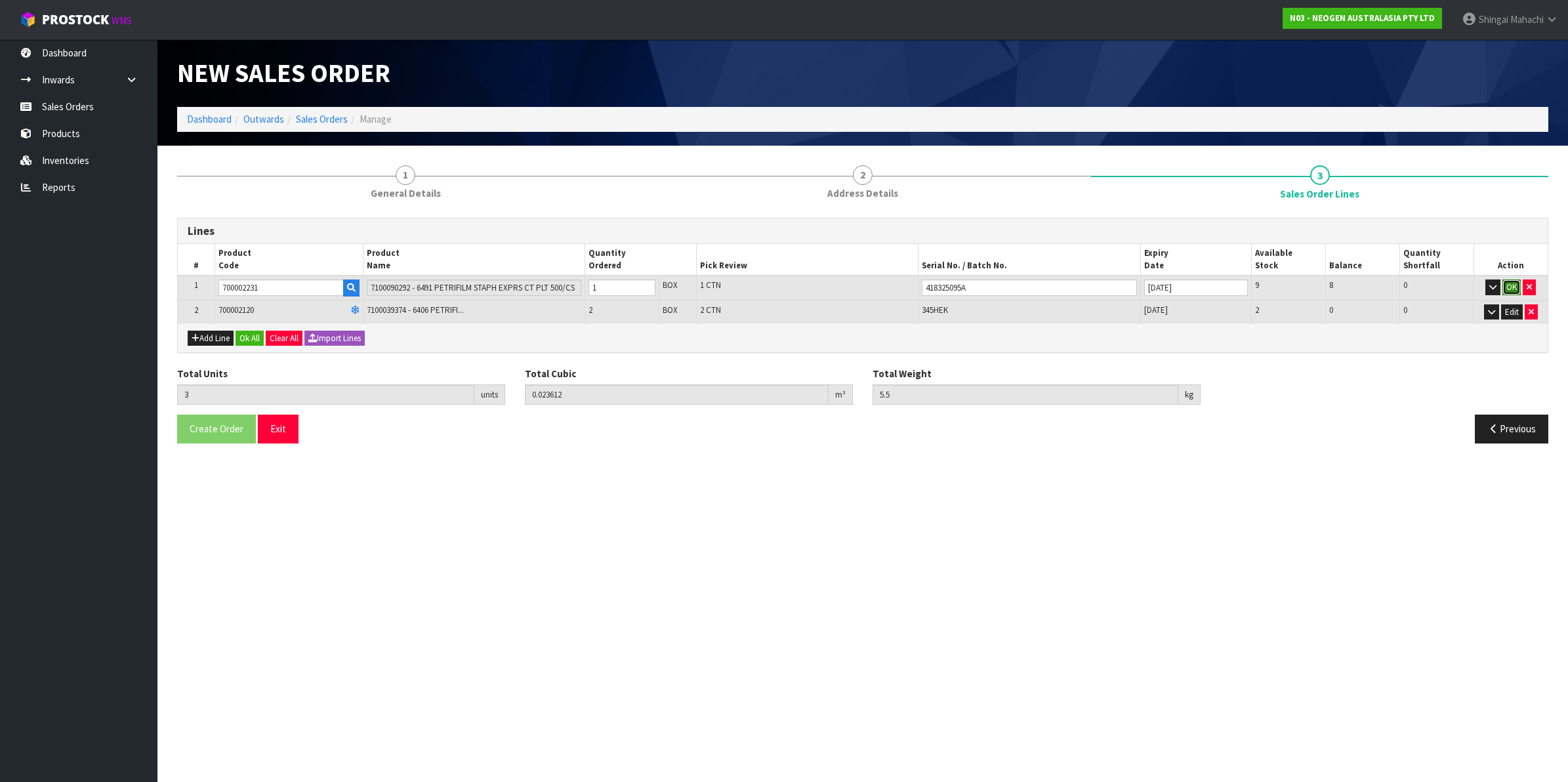
click at [1511, 284] on button "OK" at bounding box center [1511, 287] width 19 height 16
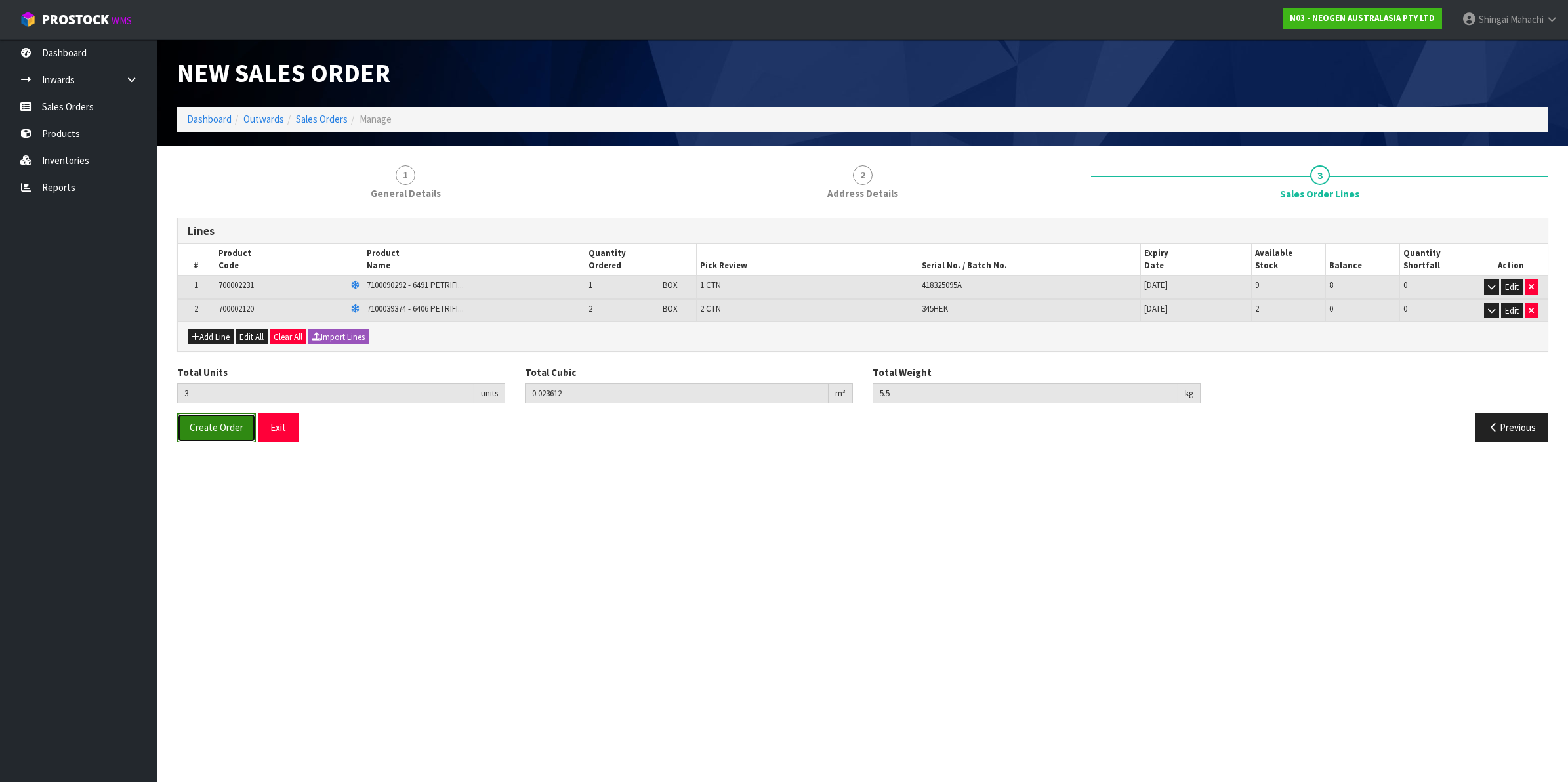
click at [201, 428] on span "Create Order" at bounding box center [217, 428] width 54 height 12
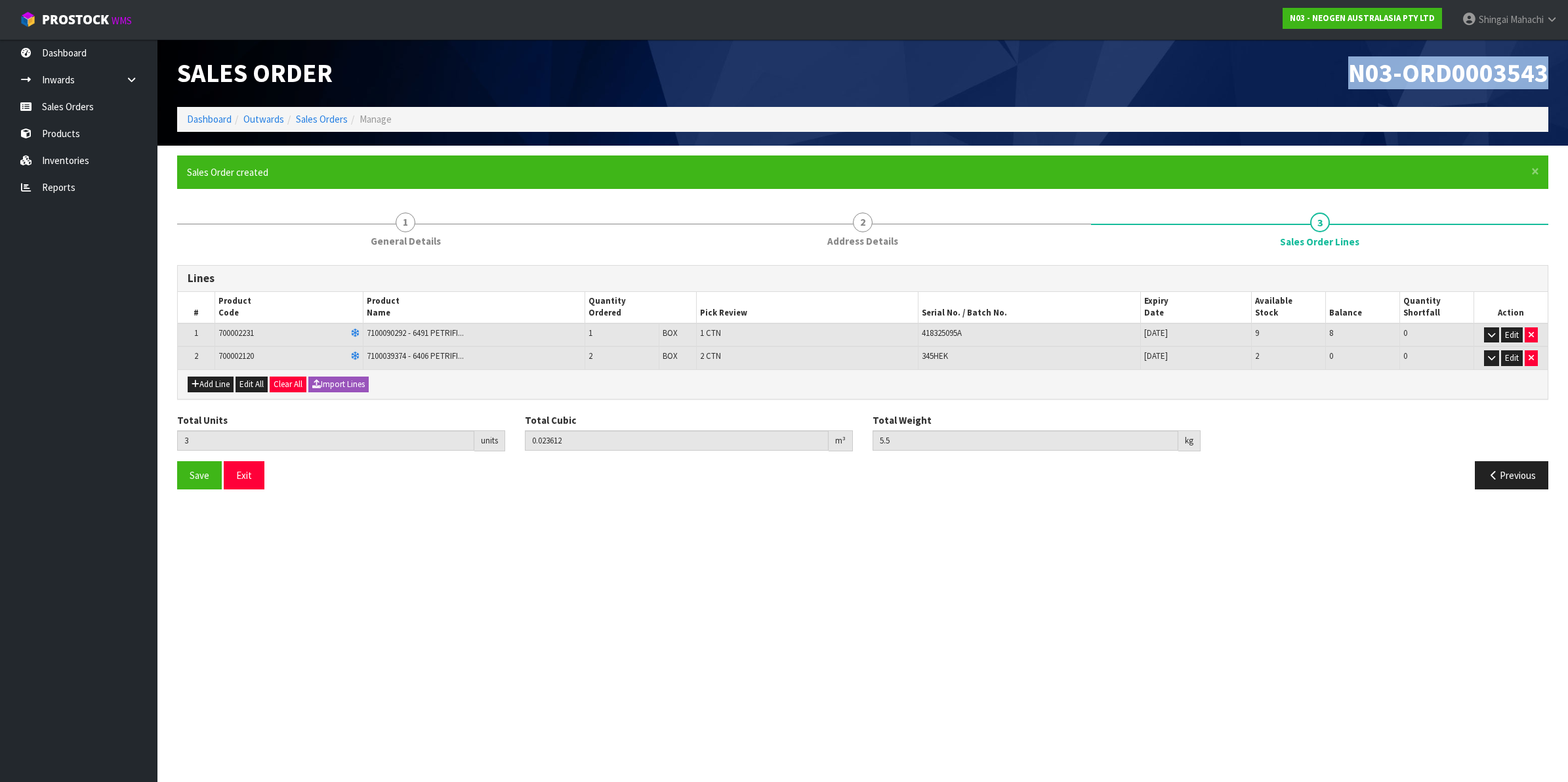
drag, startPoint x: 1347, startPoint y: 74, endPoint x: 1552, endPoint y: 71, distance: 205.0
click at [1552, 71] on div "N03-ORD0003543" at bounding box center [1210, 73] width 695 height 68
copy span "N03-ORD0003543"
click at [316, 122] on link "Sales Orders" at bounding box center [322, 119] width 52 height 12
